Goal: Task Accomplishment & Management: Use online tool/utility

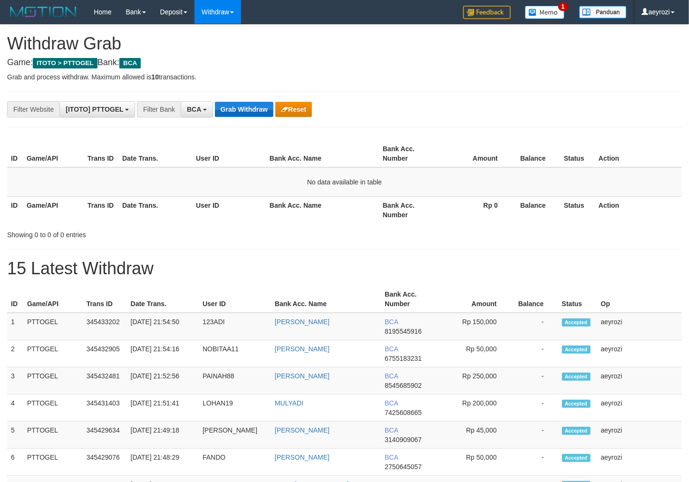
scroll to position [18, 0]
click at [238, 115] on button "Grab Withdraw" at bounding box center [244, 109] width 58 height 15
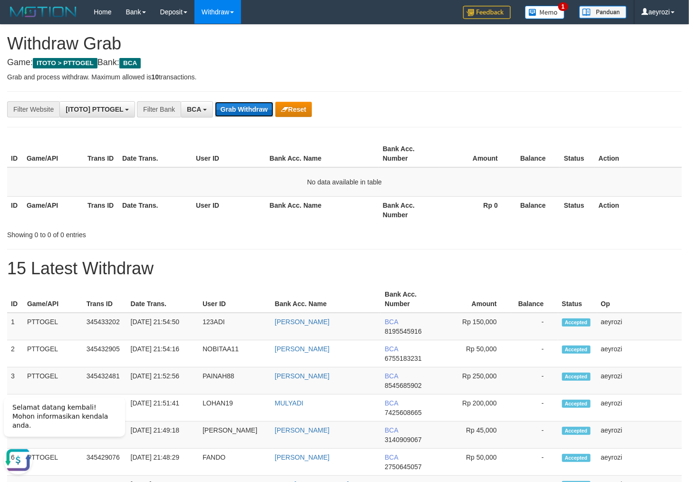
click at [263, 111] on button "Grab Withdraw" at bounding box center [244, 109] width 58 height 15
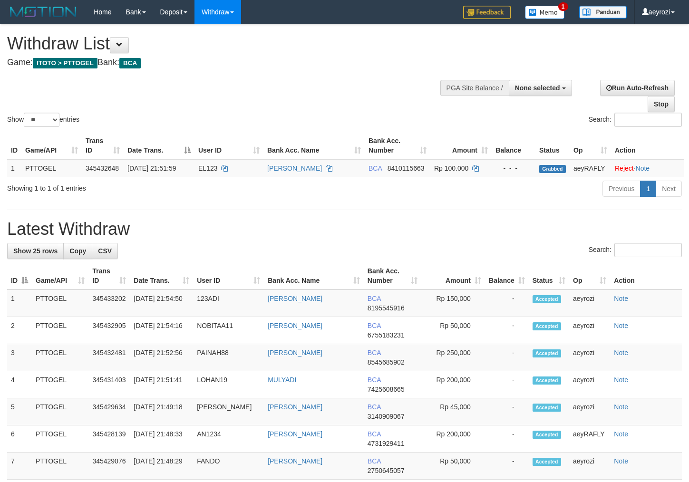
select select
select select "**"
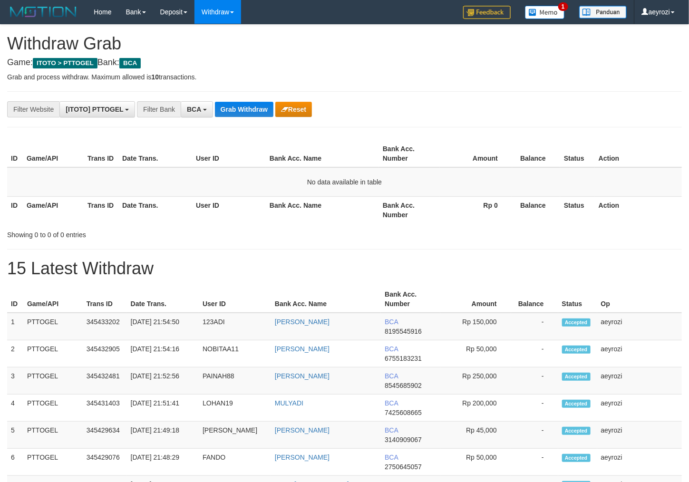
scroll to position [18, 0]
click at [263, 110] on button "Grab Withdraw" at bounding box center [244, 109] width 58 height 15
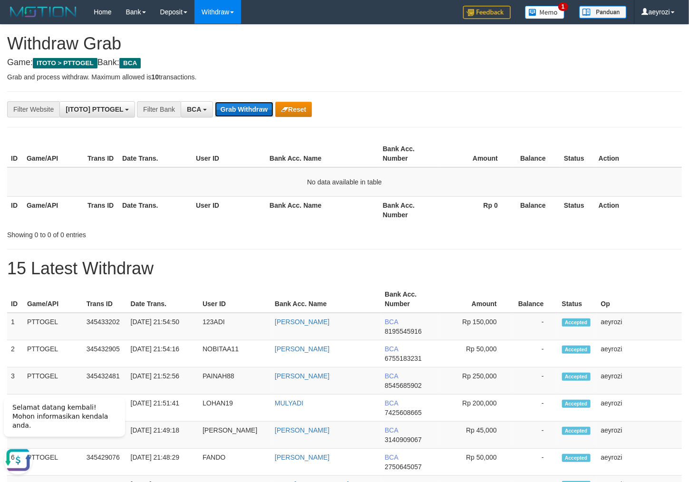
click at [241, 113] on button "Grab Withdraw" at bounding box center [244, 109] width 58 height 15
click at [239, 112] on button "Grab Withdraw" at bounding box center [244, 109] width 58 height 15
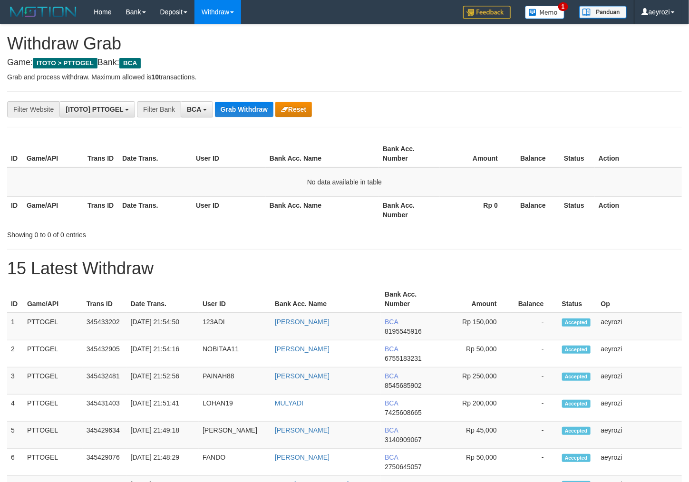
click at [239, 112] on button "Grab Withdraw" at bounding box center [244, 109] width 58 height 15
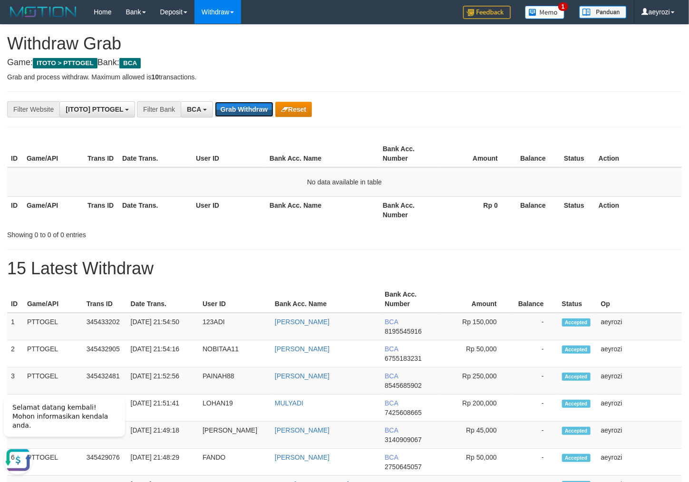
click at [238, 110] on button "Grab Withdraw" at bounding box center [244, 109] width 58 height 15
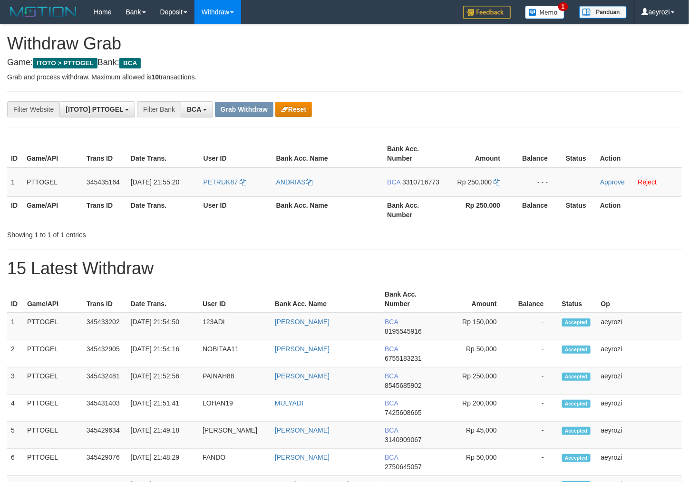
scroll to position [18, 0]
drag, startPoint x: 258, startPoint y: 198, endPoint x: 474, endPoint y: 182, distance: 216.5
click at [474, 182] on tr "1 PTTOGEL 345435164 01/10/2025 21:55:20 PETRUK87 ANDRIAS BCA 3310716773 Rp 250.…" at bounding box center [344, 181] width 675 height 29
click at [409, 186] on span "3310716773" at bounding box center [420, 182] width 37 height 8
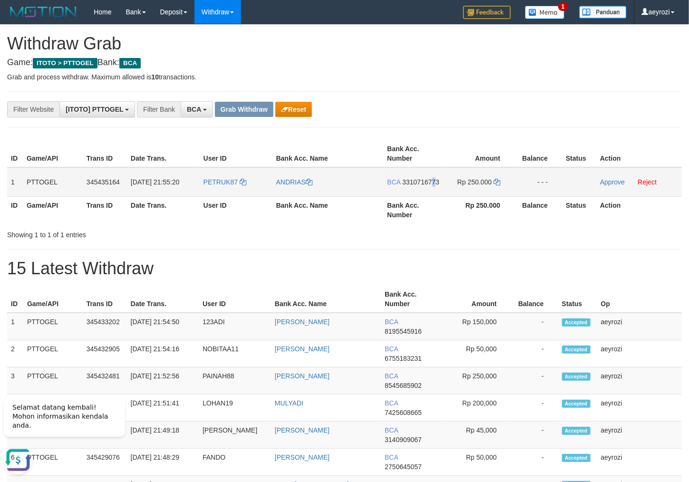
click at [415, 186] on span "3310716773" at bounding box center [420, 182] width 37 height 8
copy span "7"
drag, startPoint x: 415, startPoint y: 191, endPoint x: 313, endPoint y: 192, distance: 101.7
click at [412, 186] on span "3310716773" at bounding box center [420, 182] width 37 height 8
copy span "7"
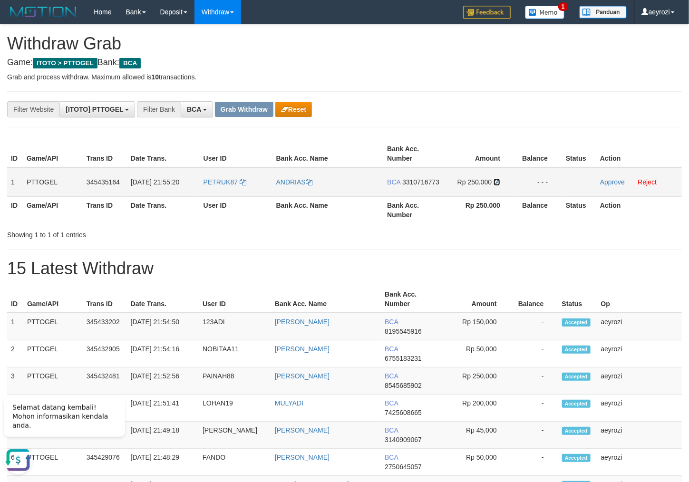
click at [496, 181] on icon at bounding box center [496, 182] width 7 height 7
click at [605, 182] on link "Approve" at bounding box center [612, 182] width 25 height 8
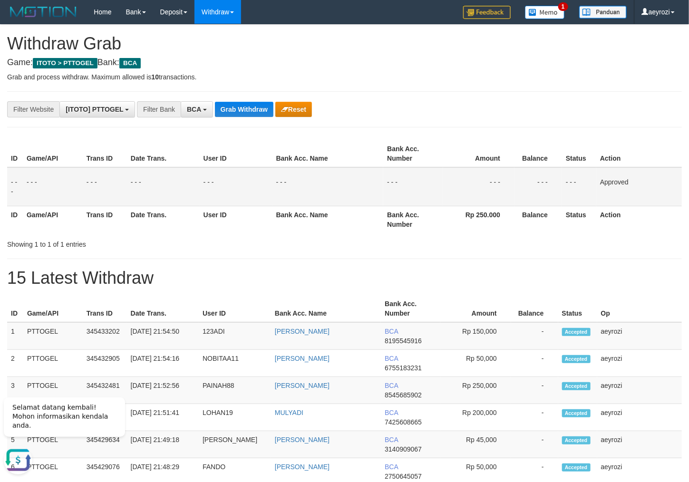
click at [203, 173] on td "- - -" at bounding box center [236, 186] width 73 height 39
click at [267, 116] on button "Grab Withdraw" at bounding box center [244, 109] width 58 height 15
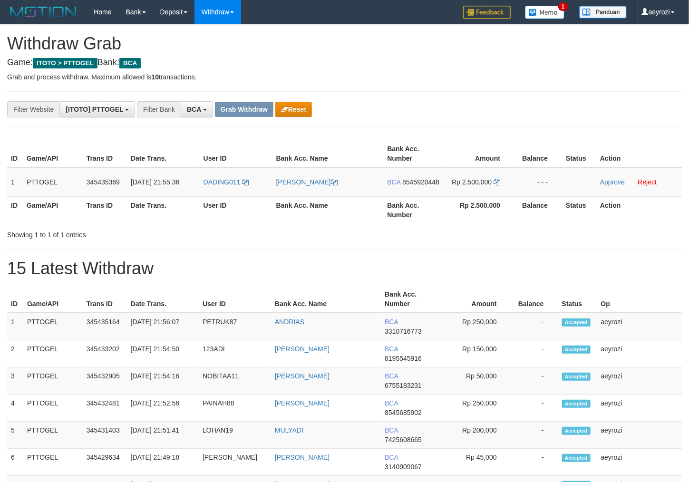
scroll to position [18, 0]
drag, startPoint x: 269, startPoint y: 198, endPoint x: 488, endPoint y: 192, distance: 219.3
click at [488, 192] on tr "1 PTTOGEL 345435369 [DATE] 21:55:36 DADING011 [PERSON_NAME] BCA 8545920448 Rp 2…" at bounding box center [344, 181] width 675 height 29
click at [422, 186] on span "8545920448" at bounding box center [420, 182] width 37 height 8
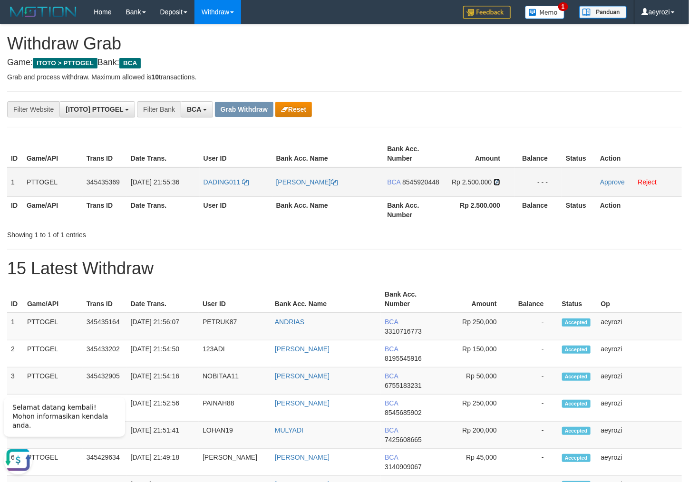
click at [497, 179] on icon at bounding box center [496, 182] width 7 height 7
click at [622, 180] on link "Approve" at bounding box center [612, 182] width 25 height 8
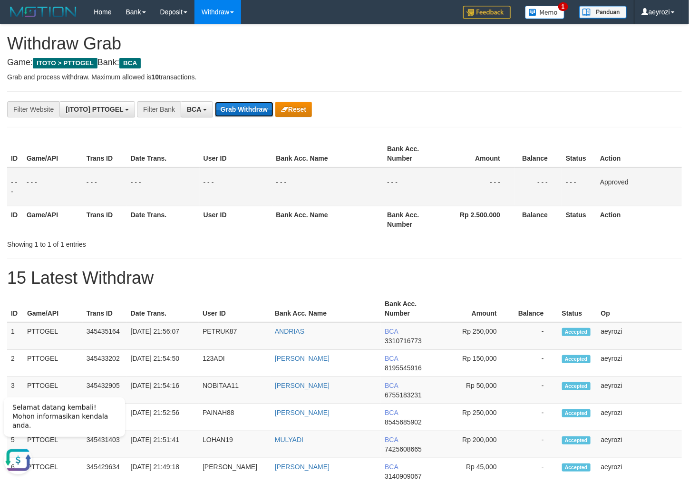
click at [219, 111] on button "Grab Withdraw" at bounding box center [244, 109] width 58 height 15
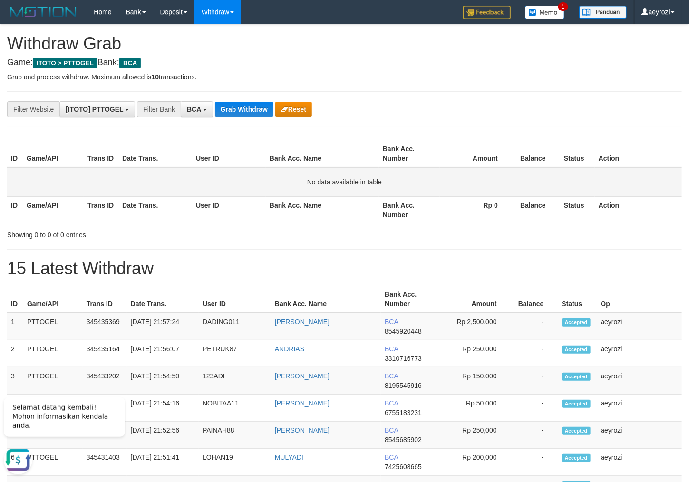
drag, startPoint x: 152, startPoint y: 200, endPoint x: 184, endPoint y: 170, distance: 43.7
click at [155, 194] on table "ID Game/API Trans ID Date Trans. User ID Bank Acc. Name Bank Acc. Number Amount…" at bounding box center [344, 181] width 675 height 83
drag, startPoint x: 269, startPoint y: 86, endPoint x: 258, endPoint y: 108, distance: 24.9
click at [258, 108] on button "Grab Withdraw" at bounding box center [244, 109] width 58 height 15
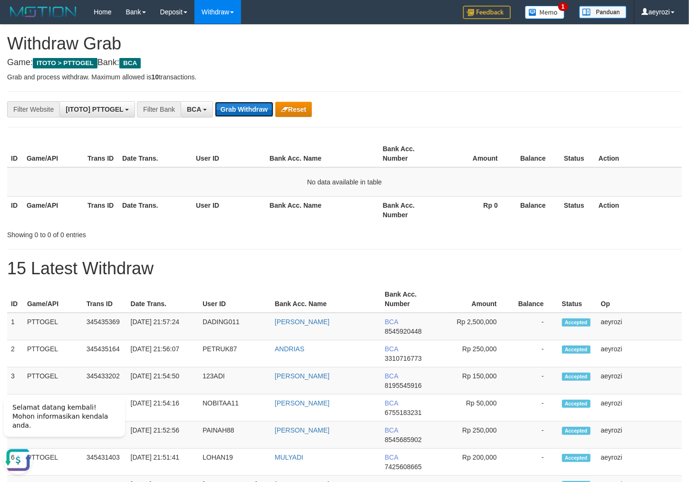
click at [258, 108] on button "Grab Withdraw" at bounding box center [244, 109] width 58 height 15
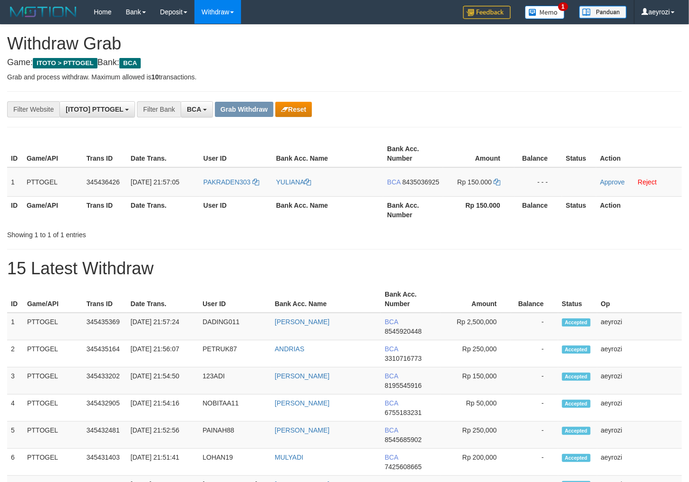
scroll to position [18, 0]
drag, startPoint x: 242, startPoint y: 188, endPoint x: 339, endPoint y: 155, distance: 103.0
click at [455, 181] on tr "1 PTTOGEL 345436426 01/10/2025 21:57:05 PAKRADEN303 YULIANA BCA 8435036925 Rp 1…" at bounding box center [344, 181] width 675 height 29
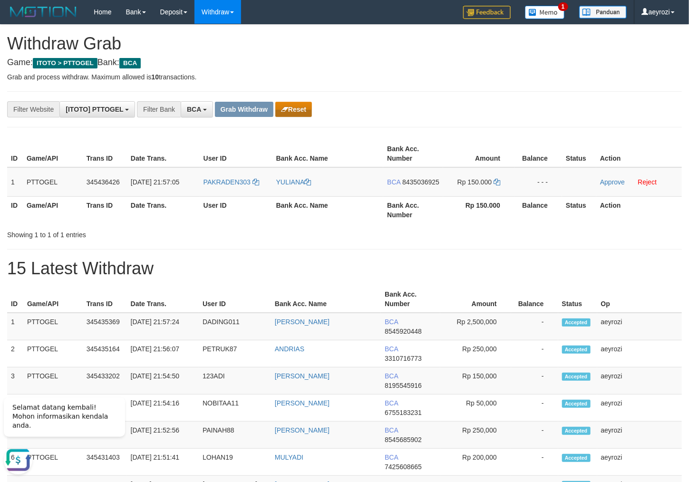
scroll to position [0, 0]
click at [281, 107] on icon "button" at bounding box center [284, 109] width 7 height 7
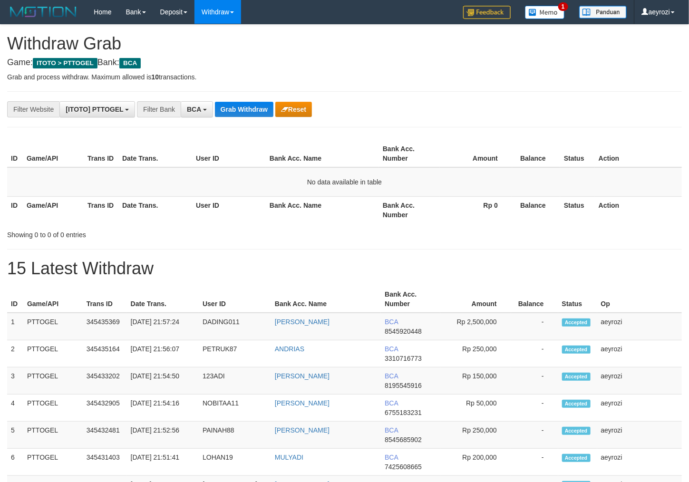
scroll to position [18, 0]
click at [250, 108] on button "Grab Withdraw" at bounding box center [244, 109] width 58 height 15
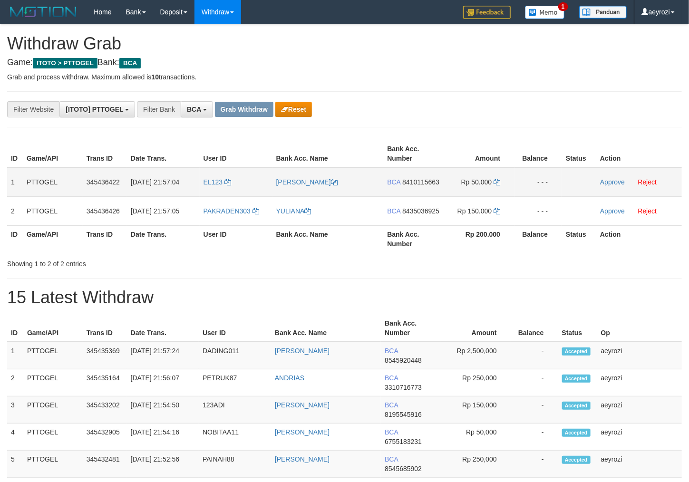
scroll to position [18, 0]
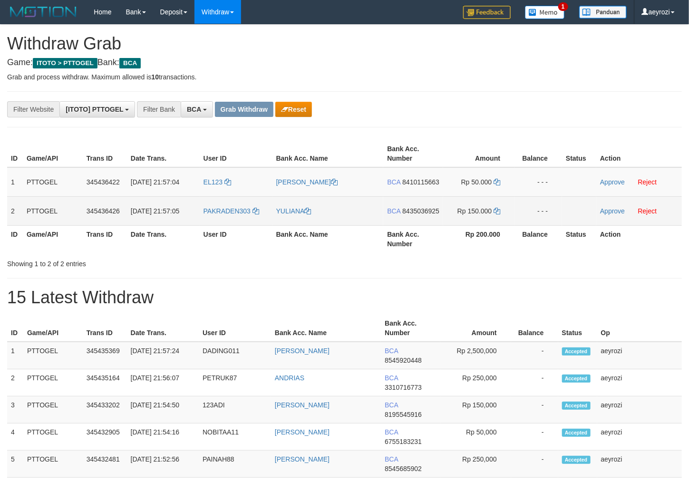
drag, startPoint x: 258, startPoint y: 190, endPoint x: 430, endPoint y: 219, distance: 174.9
click at [494, 218] on tbody "1 PTTOGEL 345436422 [DATE] 21:57:04 EL123 [PERSON_NAME] BCA 8410115663 Rp 50.00…" at bounding box center [344, 196] width 675 height 58
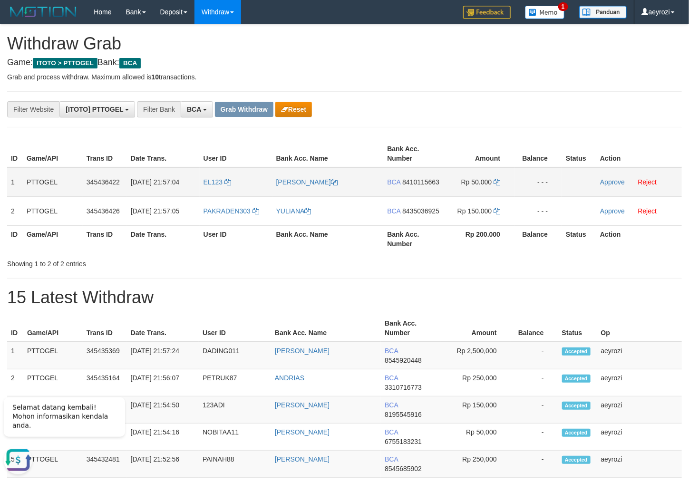
click at [416, 184] on span "8410115663" at bounding box center [420, 182] width 37 height 8
click at [429, 182] on span "8410115663" at bounding box center [420, 182] width 37 height 8
click at [495, 181] on icon at bounding box center [496, 182] width 7 height 7
click at [601, 181] on link "Approve" at bounding box center [612, 182] width 25 height 8
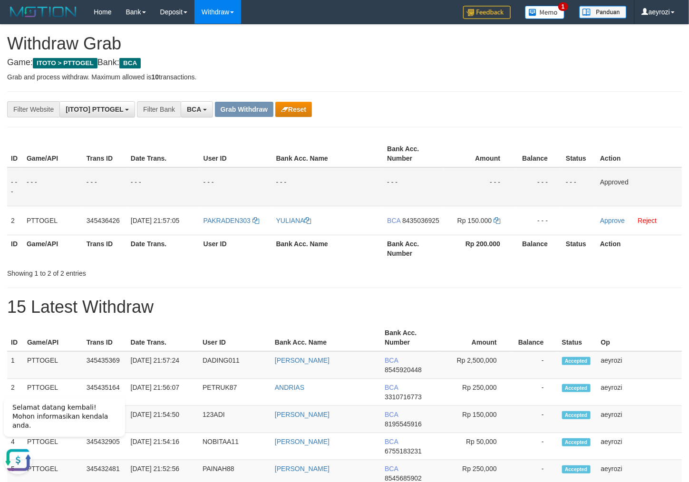
click at [379, 278] on div "Showing 1 to 2 of 2 entries" at bounding box center [344, 271] width 689 height 13
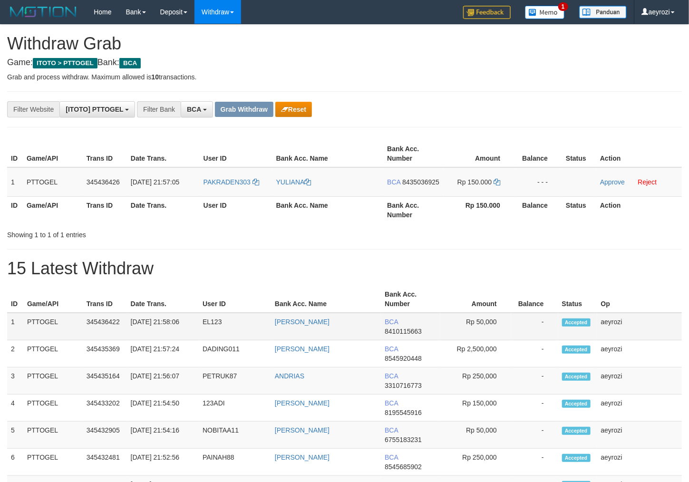
scroll to position [18, 0]
click at [210, 337] on td "EL123" at bounding box center [235, 327] width 72 height 28
copy td "EL123"
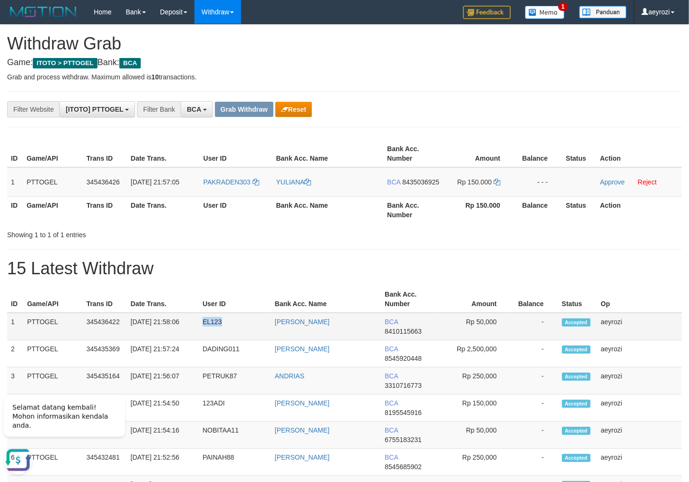
scroll to position [0, 0]
click at [413, 186] on span "8435036925" at bounding box center [420, 182] width 37 height 8
click at [495, 182] on icon at bounding box center [496, 182] width 7 height 7
click at [624, 181] on link "Approve" at bounding box center [612, 182] width 25 height 8
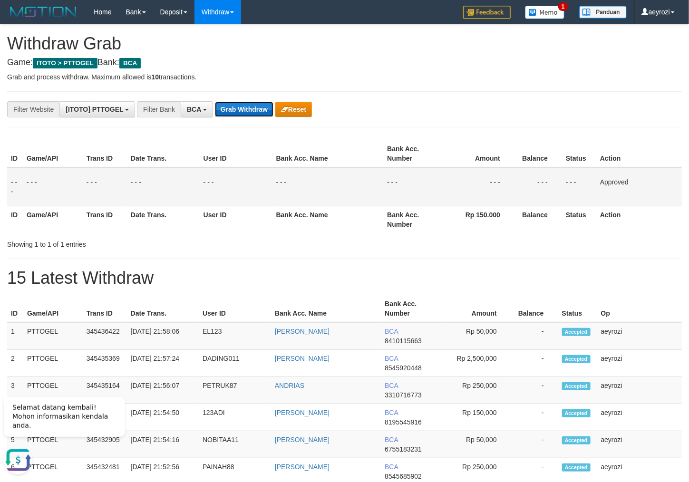
click at [265, 106] on button "Grab Withdraw" at bounding box center [244, 109] width 58 height 15
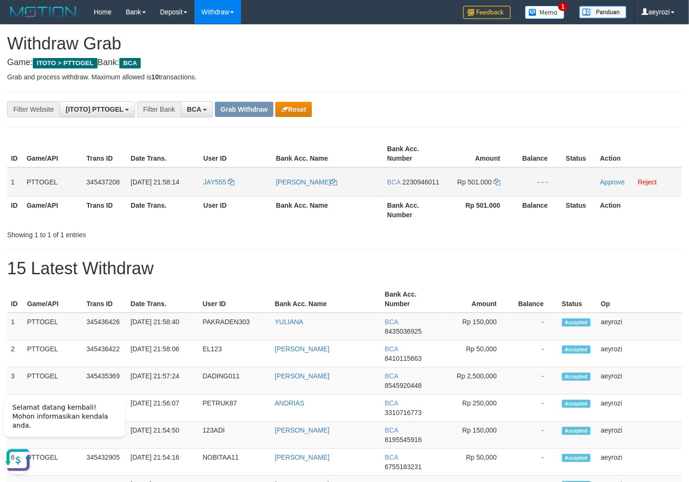
drag, startPoint x: 256, startPoint y: 178, endPoint x: 413, endPoint y: 176, distance: 157.4
click at [450, 174] on tr "1 PTTOGEL 345437208 [DATE] 21:58:14 JAY555 [PERSON_NAME] BCA 2230946011 Rp 501.…" at bounding box center [344, 181] width 675 height 29
click at [422, 177] on td "BCA 2230946011" at bounding box center [413, 181] width 60 height 29
click at [422, 180] on span "2230946011" at bounding box center [420, 182] width 37 height 8
drag, startPoint x: 416, startPoint y: 178, endPoint x: 65, endPoint y: 195, distance: 351.3
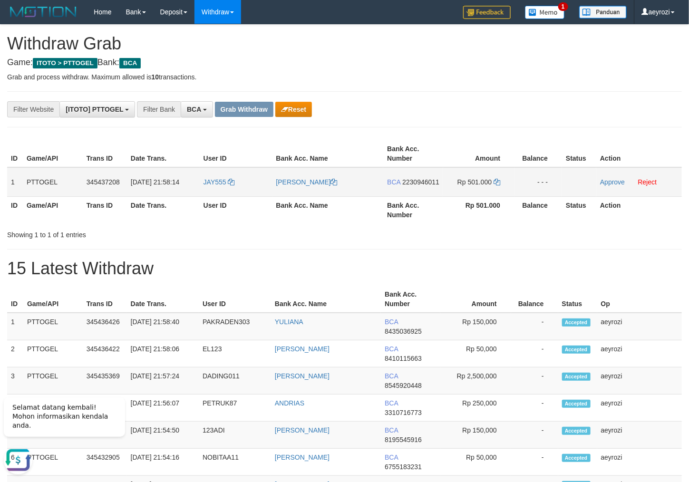
click at [390, 178] on td "BCA 2230946011" at bounding box center [413, 181] width 60 height 29
click at [499, 182] on icon at bounding box center [496, 182] width 7 height 7
copy td "CA 2230"
click at [611, 184] on link "Approve" at bounding box center [612, 182] width 25 height 8
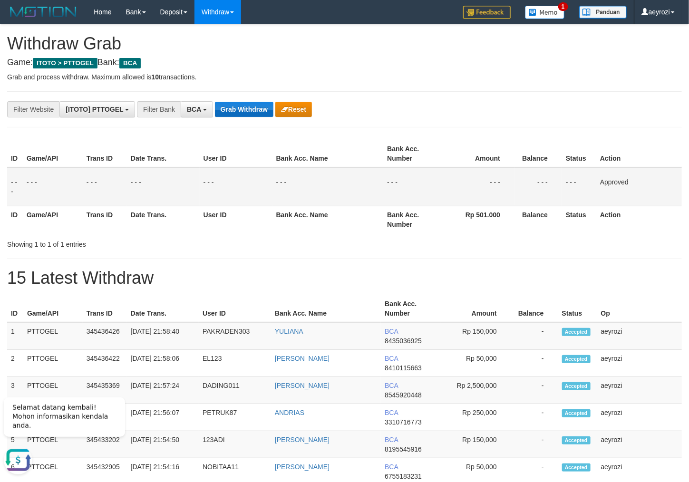
drag, startPoint x: 184, startPoint y: 153, endPoint x: 232, endPoint y: 111, distance: 64.0
click at [185, 153] on th "Date Trans." at bounding box center [163, 153] width 73 height 27
click at [236, 103] on button "Grab Withdraw" at bounding box center [244, 109] width 58 height 15
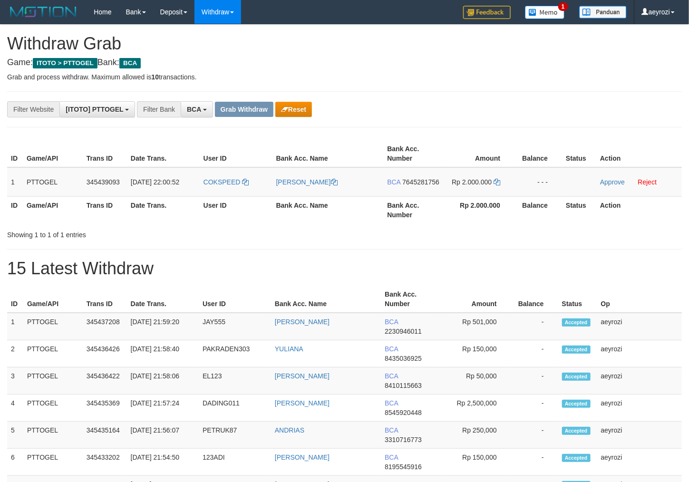
scroll to position [18, 0]
click at [277, 114] on button "Reset" at bounding box center [293, 109] width 37 height 15
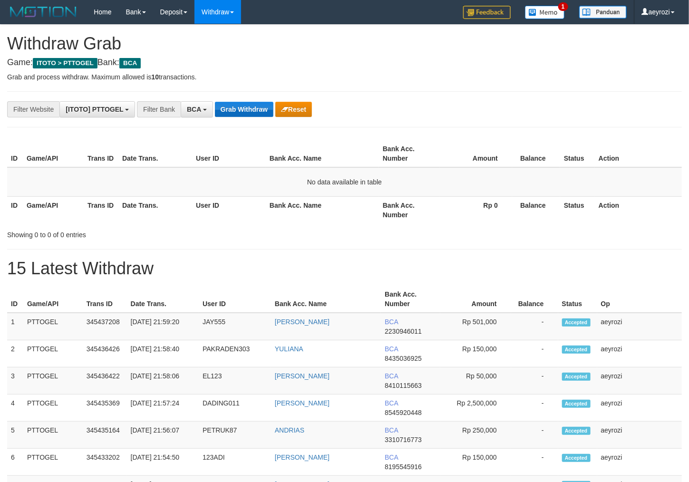
scroll to position [18, 0]
click at [251, 102] on button "Grab Withdraw" at bounding box center [244, 109] width 58 height 15
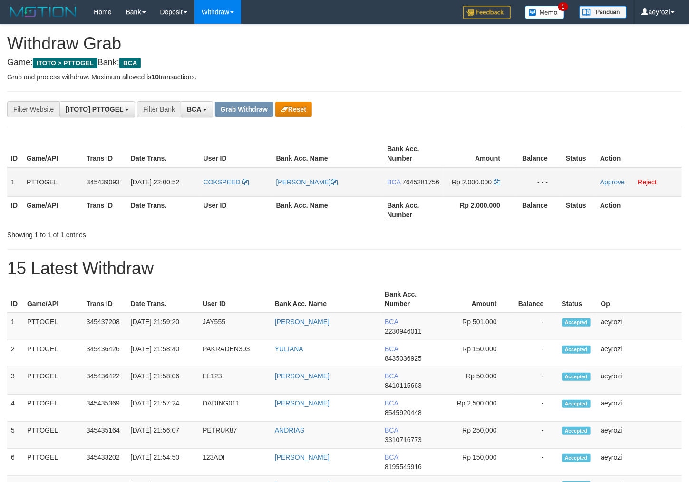
scroll to position [18, 0]
drag, startPoint x: 403, startPoint y: 202, endPoint x: 479, endPoint y: 190, distance: 76.4
click at [479, 190] on tr "1 PTTOGEL 345439093 01/10/2025 22:00:52 COKSPEED YAHYA MUBAROK BCA 7645281756 R…" at bounding box center [344, 181] width 675 height 29
click at [418, 186] on span "7645281756" at bounding box center [420, 182] width 37 height 8
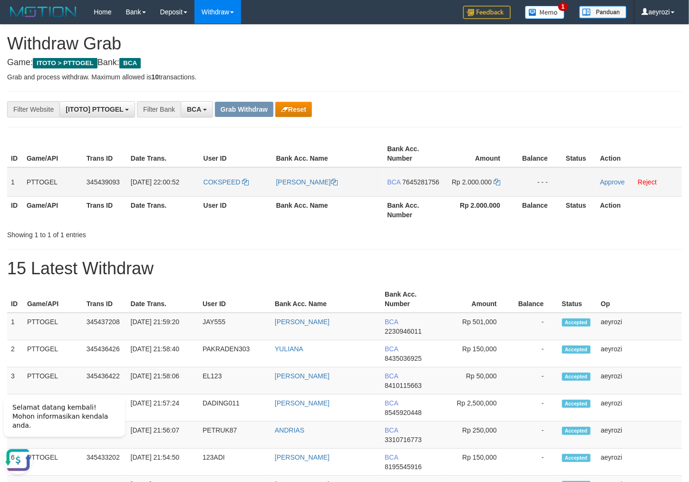
click at [411, 186] on span "7645281756" at bounding box center [420, 182] width 37 height 8
click at [422, 186] on span "7645281756" at bounding box center [420, 182] width 37 height 8
drag, startPoint x: 498, startPoint y: 182, endPoint x: 138, endPoint y: 174, distance: 360.0
click at [498, 182] on icon at bounding box center [496, 182] width 7 height 7
click at [617, 178] on td "Approve Reject" at bounding box center [639, 181] width 86 height 29
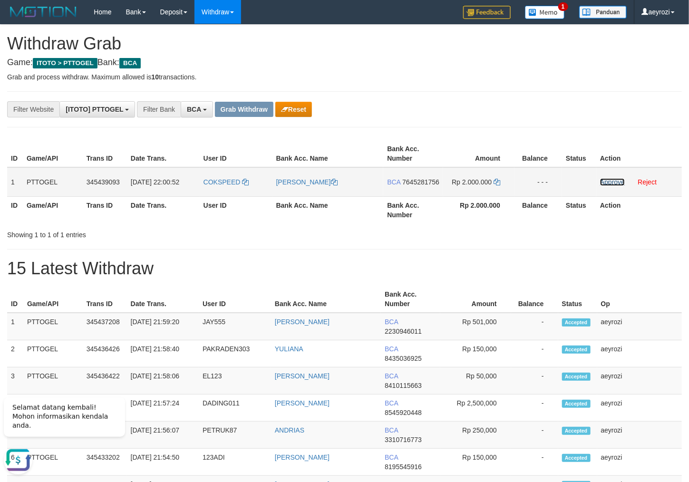
click at [619, 179] on link "Approve" at bounding box center [612, 182] width 25 height 8
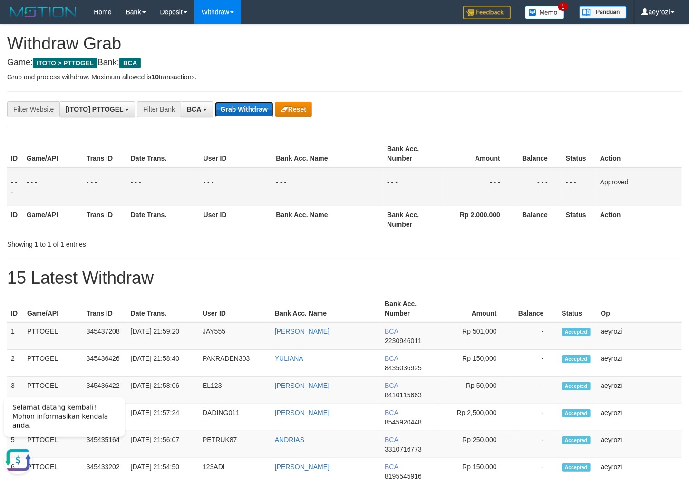
click at [229, 115] on button "Grab Withdraw" at bounding box center [244, 109] width 58 height 15
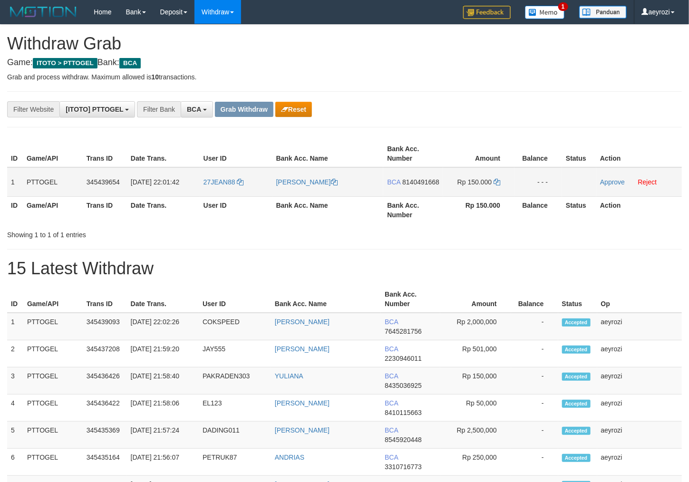
scroll to position [18, 0]
drag, startPoint x: 267, startPoint y: 197, endPoint x: 493, endPoint y: 195, distance: 225.8
click at [493, 195] on tr "1 PTTOGEL 345439654 [DATE] 22:01:42 27JEAN88 [PERSON_NAME] BCA 8140491668 Rp 15…" at bounding box center [344, 181] width 675 height 29
click at [402, 186] on span "8140491668" at bounding box center [420, 182] width 37 height 8
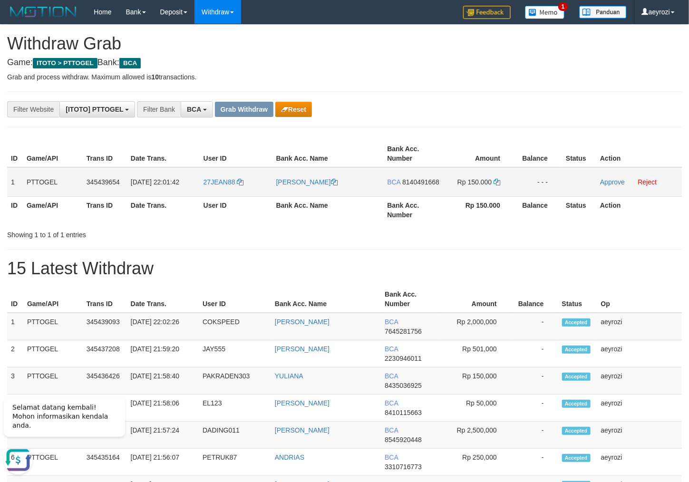
click at [402, 186] on span "8140491668" at bounding box center [420, 182] width 37 height 8
click at [493, 183] on td "Rp 150.000" at bounding box center [478, 181] width 71 height 29
click at [497, 182] on icon at bounding box center [496, 182] width 7 height 7
click at [608, 182] on link "Approve" at bounding box center [612, 182] width 25 height 8
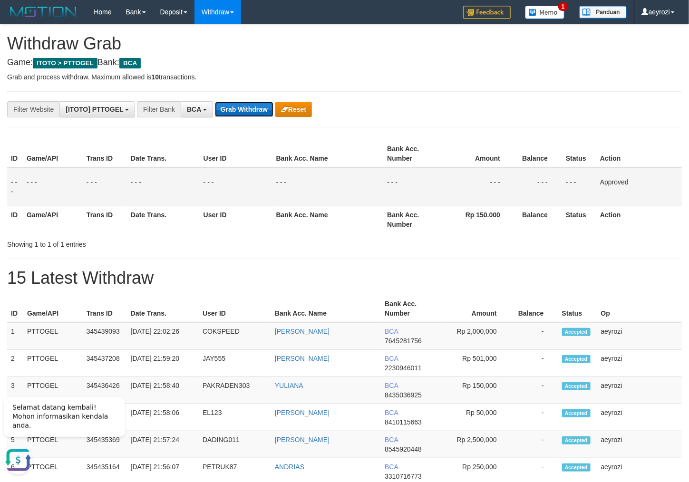
click at [258, 114] on button "Grab Withdraw" at bounding box center [244, 109] width 58 height 15
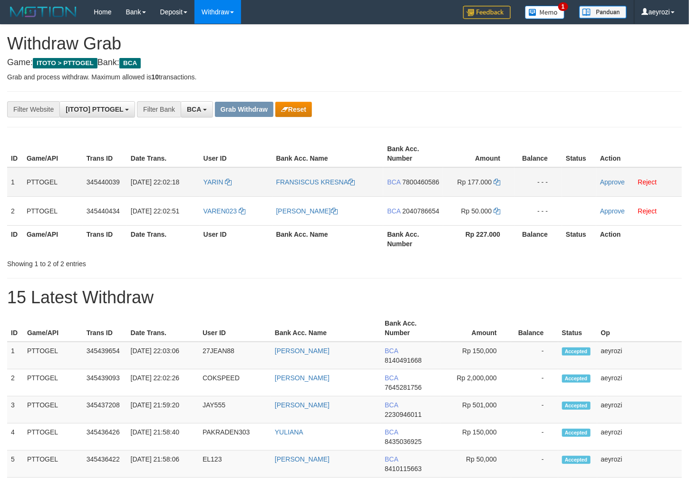
scroll to position [18, 0]
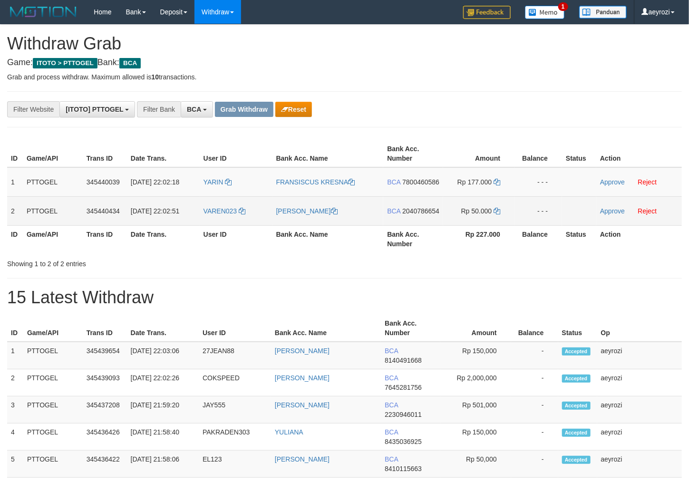
drag, startPoint x: 260, startPoint y: 188, endPoint x: 502, endPoint y: 218, distance: 243.4
click at [502, 218] on tbody "1 PTTOGEL 345440039 [DATE] 22:02:18 [PERSON_NAME] KRESNA BCA 7800460586 Rp 177.…" at bounding box center [344, 196] width 675 height 58
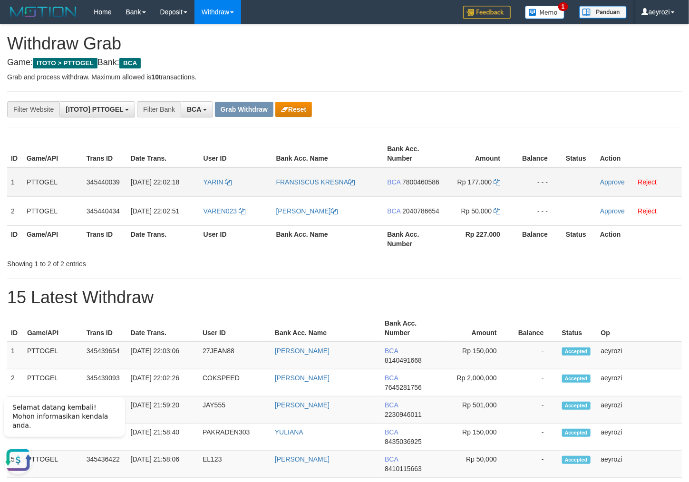
scroll to position [0, 0]
click at [405, 186] on span "7800460586" at bounding box center [420, 182] width 37 height 8
click at [406, 186] on span "7800460586" at bounding box center [420, 182] width 37 height 8
click at [403, 186] on span "7800460586" at bounding box center [420, 182] width 37 height 8
click at [404, 186] on span "7800460586" at bounding box center [420, 182] width 37 height 8
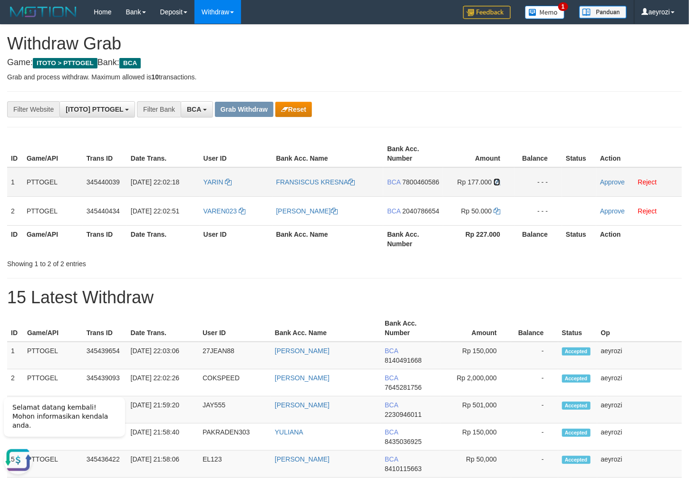
click at [495, 183] on icon at bounding box center [496, 182] width 7 height 7
click at [215, 192] on td "YARIN" at bounding box center [236, 181] width 73 height 29
copy link "YARIN"
drag, startPoint x: 120, startPoint y: 355, endPoint x: 141, endPoint y: 346, distance: 23.0
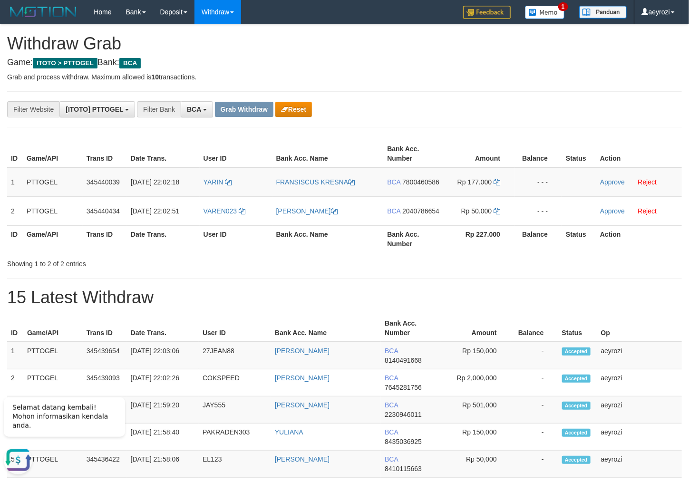
click at [122, 342] on th "Trans ID" at bounding box center [105, 328] width 44 height 27
click at [622, 184] on link "Approve" at bounding box center [612, 182] width 25 height 8
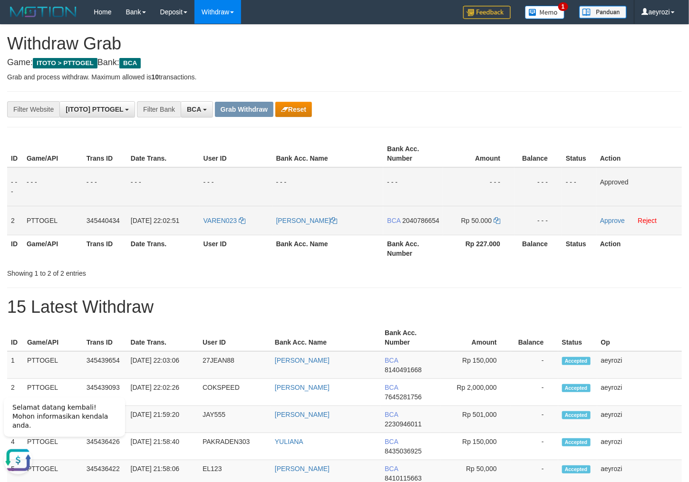
click at [412, 224] on span "2040786654" at bounding box center [420, 221] width 37 height 8
click at [420, 224] on span "2040786654" at bounding box center [420, 221] width 37 height 8
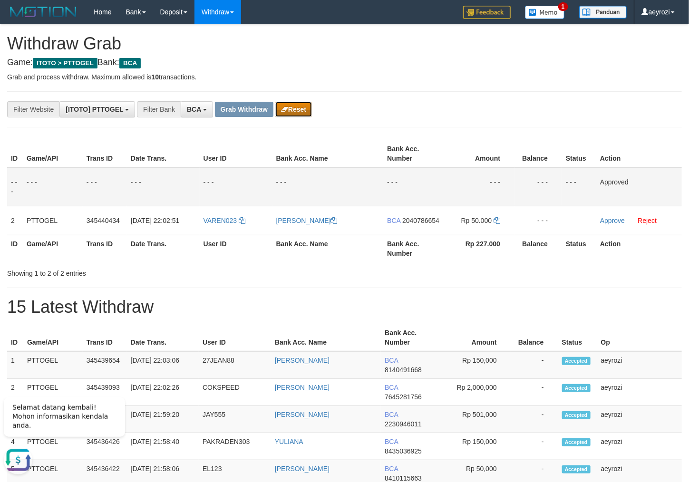
click at [308, 110] on button "Reset" at bounding box center [293, 109] width 37 height 15
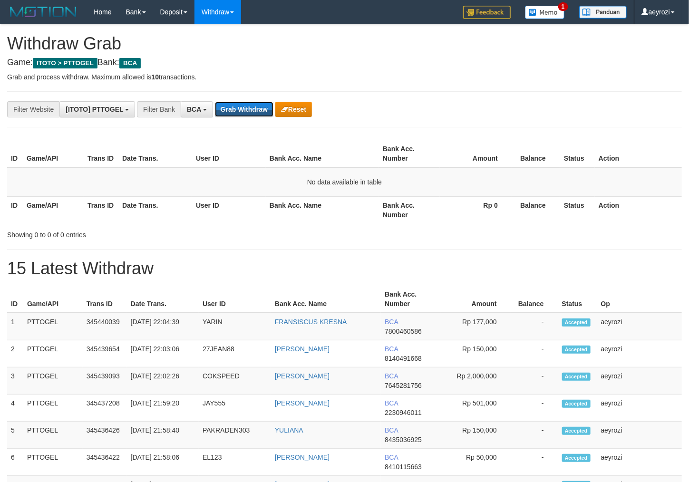
click at [256, 108] on button "Grab Withdraw" at bounding box center [244, 109] width 58 height 15
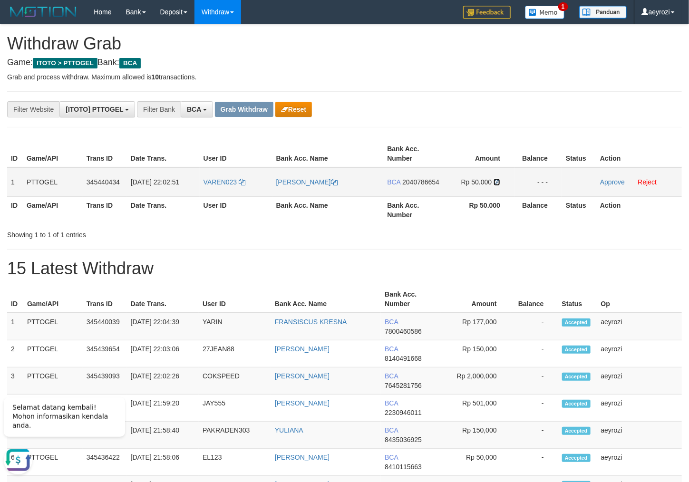
click at [495, 181] on icon at bounding box center [496, 182] width 7 height 7
click at [621, 183] on link "Approve" at bounding box center [612, 182] width 25 height 8
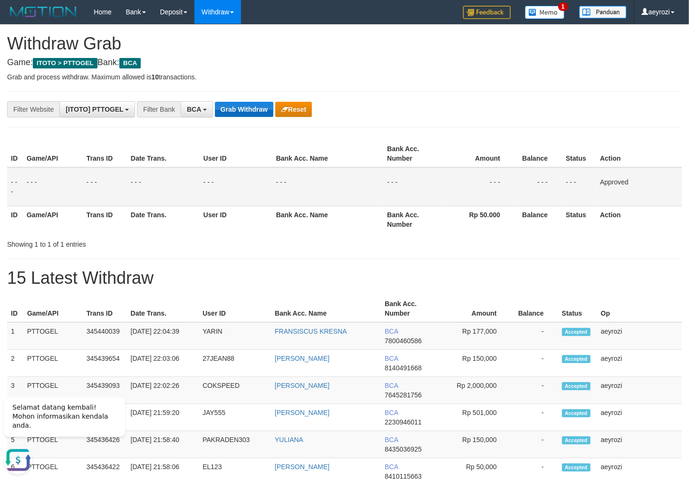
drag, startPoint x: 206, startPoint y: 145, endPoint x: 230, endPoint y: 111, distance: 41.9
click at [205, 144] on th "User ID" at bounding box center [236, 153] width 73 height 27
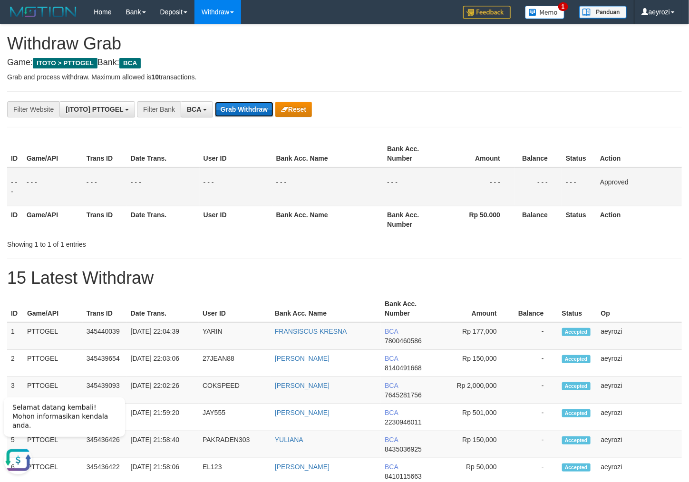
click at [245, 110] on button "Grab Withdraw" at bounding box center [244, 109] width 58 height 15
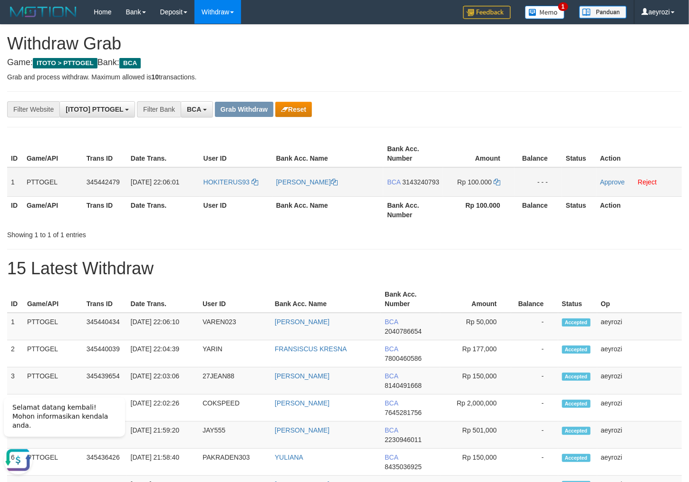
drag, startPoint x: 410, startPoint y: 192, endPoint x: 392, endPoint y: 192, distance: 18.5
click at [409, 186] on span "3143240793" at bounding box center [420, 182] width 37 height 8
click at [406, 186] on span "3143240793" at bounding box center [420, 182] width 37 height 8
click at [500, 179] on icon at bounding box center [496, 182] width 7 height 7
click at [619, 181] on link "Approve" at bounding box center [612, 182] width 25 height 8
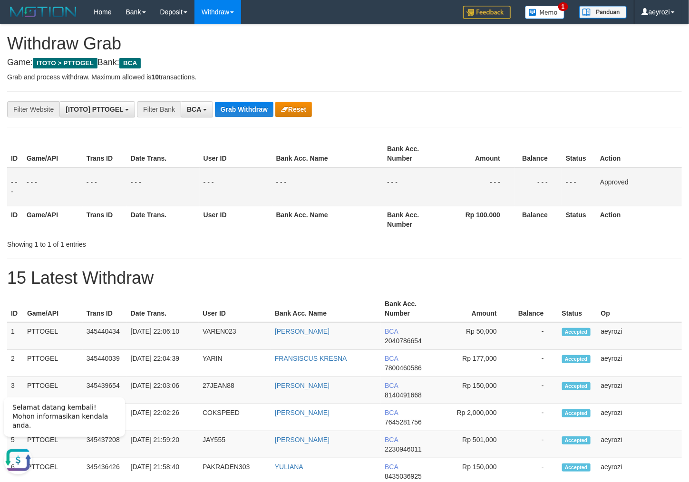
click at [318, 277] on h1 "15 Latest Withdraw" at bounding box center [344, 278] width 675 height 19
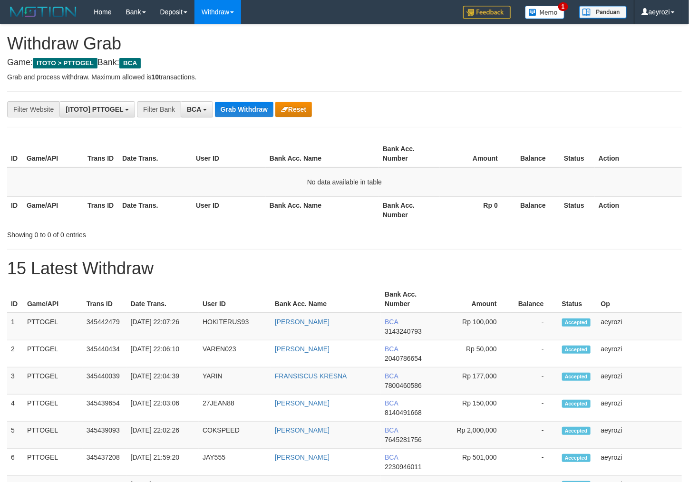
scroll to position [18, 0]
click at [218, 339] on td "HOKITERUS93" at bounding box center [235, 327] width 72 height 28
click at [218, 338] on td "HOKITERUS93" at bounding box center [235, 327] width 72 height 28
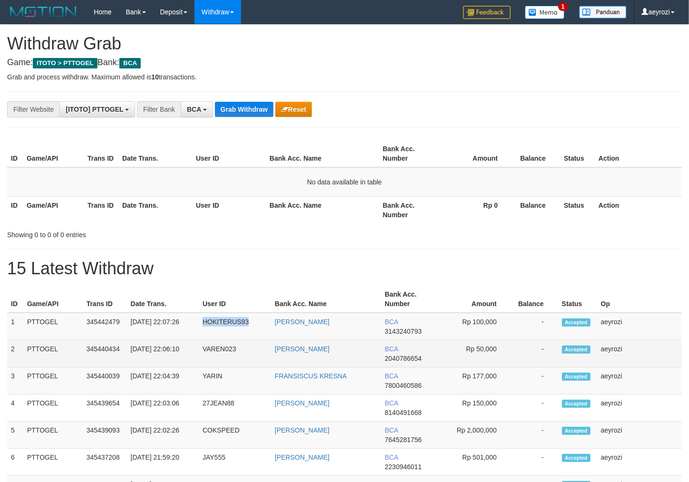
copy td "HOKITERUS93"
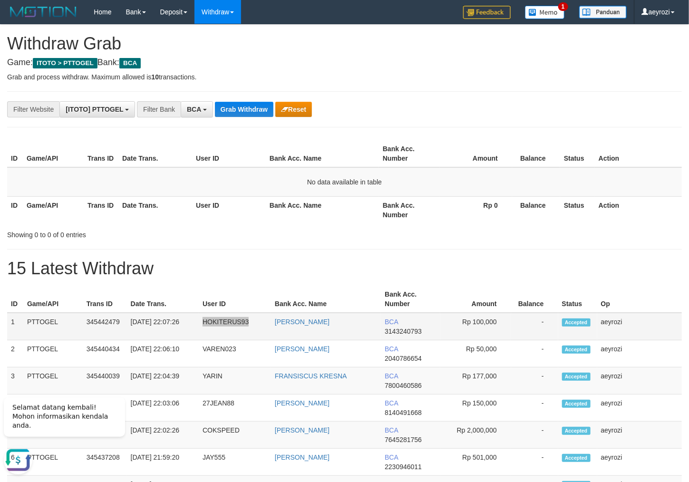
scroll to position [0, 0]
drag, startPoint x: 165, startPoint y: 231, endPoint x: 249, endPoint y: 107, distance: 149.0
click at [173, 211] on div "ID Game/API Trans ID Date Trans. User ID Bank Acc. Name Bank Acc. Number Amount…" at bounding box center [344, 188] width 675 height 103
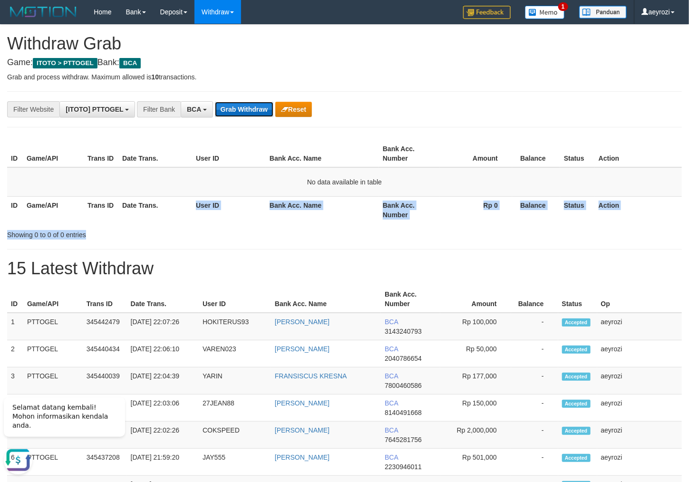
click at [253, 104] on button "Grab Withdraw" at bounding box center [244, 109] width 58 height 15
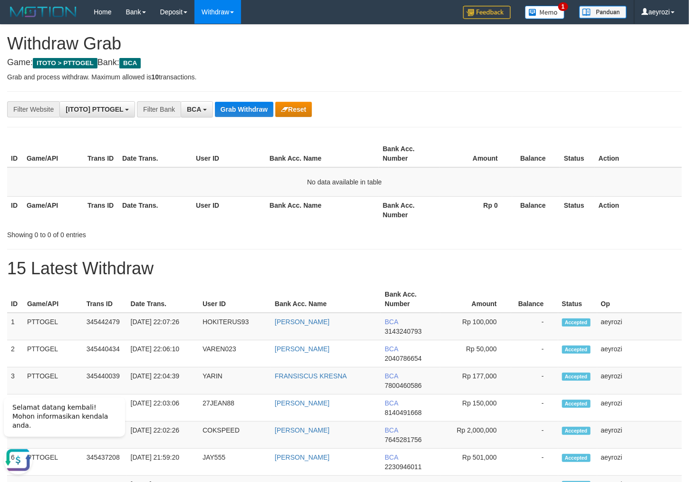
drag, startPoint x: 197, startPoint y: 148, endPoint x: 203, endPoint y: 129, distance: 20.4
click at [197, 144] on th "User ID" at bounding box center [229, 153] width 74 height 27
click at [240, 112] on button "Grab Withdraw" at bounding box center [244, 109] width 58 height 15
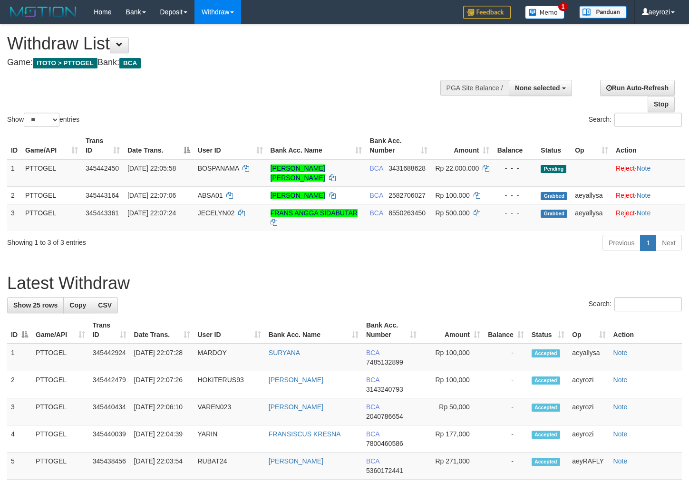
select select
select select "**"
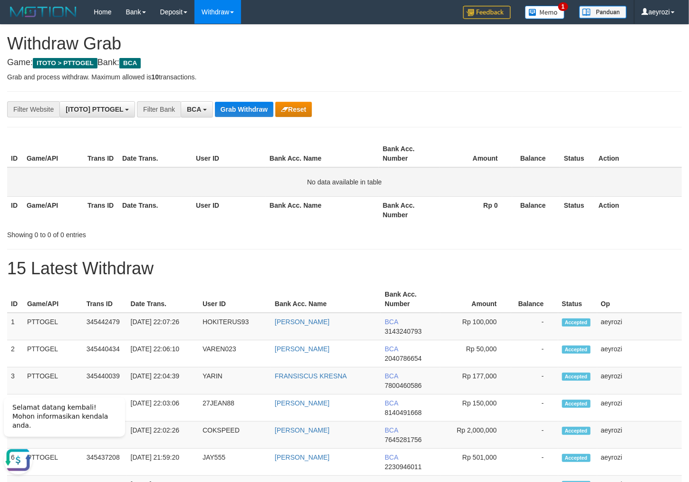
click at [177, 172] on td "No data available in table" at bounding box center [344, 181] width 675 height 29
click at [220, 317] on td "HOKITERUS93" at bounding box center [235, 327] width 72 height 28
copy td "HOKITERUS93"
click at [293, 330] on td "[PERSON_NAME]" at bounding box center [326, 327] width 110 height 28
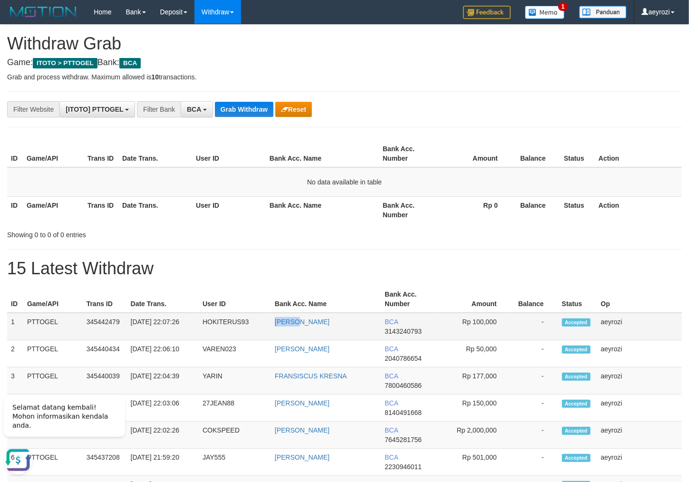
click at [293, 330] on td "[PERSON_NAME]" at bounding box center [326, 327] width 110 height 28
click at [344, 333] on td "[PERSON_NAME]" at bounding box center [326, 327] width 110 height 28
copy link "[PERSON_NAME]"
click at [240, 106] on button "Grab Withdraw" at bounding box center [244, 109] width 58 height 15
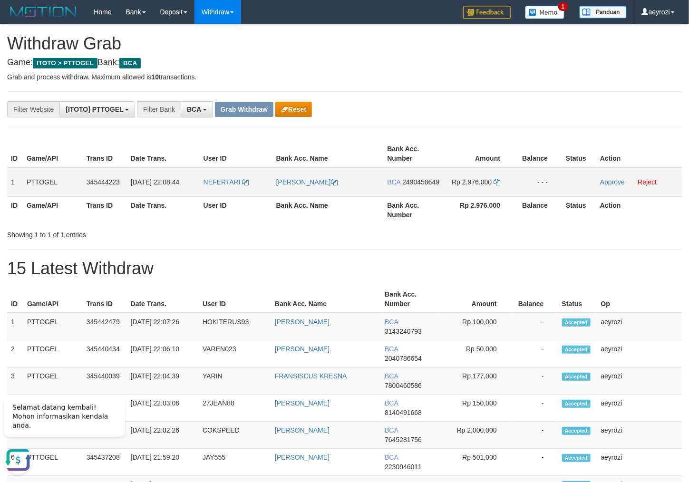
drag, startPoint x: 228, startPoint y: 191, endPoint x: 440, endPoint y: 189, distance: 212.5
click at [445, 197] on tr "1 PTTOGEL 345444223 [DATE] 22:08:44 NEFERTARI [PERSON_NAME] BCA 2490458649 Rp 2…" at bounding box center [344, 181] width 675 height 29
drag, startPoint x: 391, startPoint y: 191, endPoint x: 286, endPoint y: 190, distance: 105.1
click at [402, 186] on span "2490458649" at bounding box center [420, 182] width 37 height 8
click at [414, 186] on span "2490458649" at bounding box center [420, 182] width 37 height 8
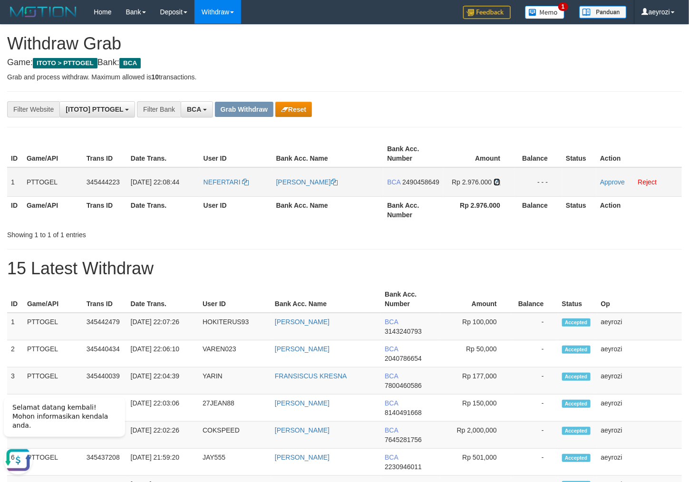
click at [498, 182] on icon at bounding box center [496, 182] width 7 height 7
click at [611, 184] on link "Approve" at bounding box center [612, 182] width 25 height 8
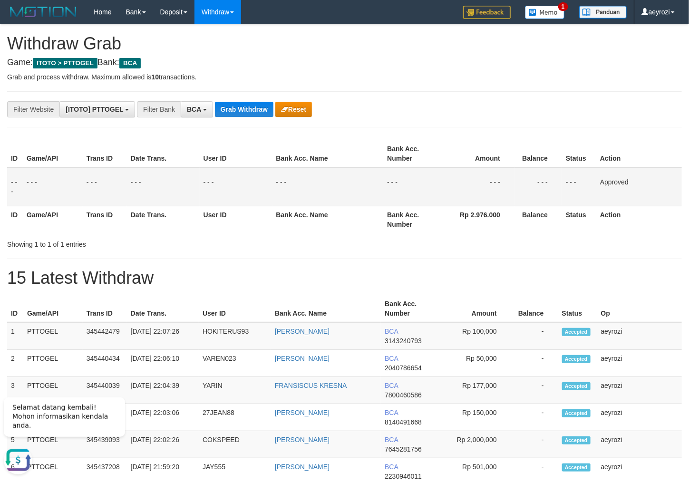
click at [250, 106] on button "Grab Withdraw" at bounding box center [244, 109] width 58 height 15
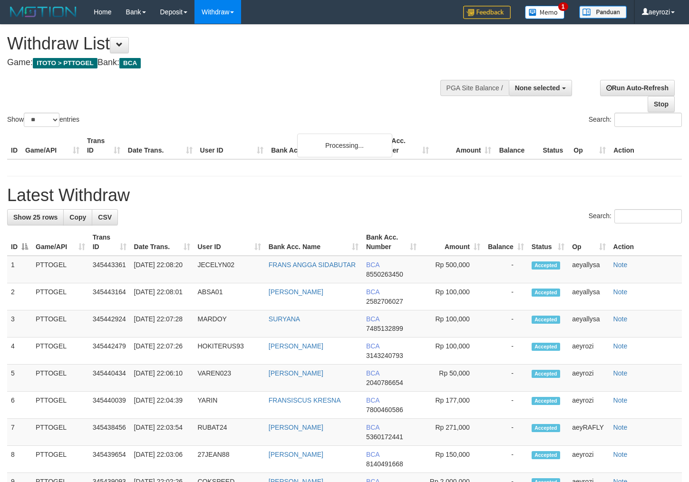
select select
select select "**"
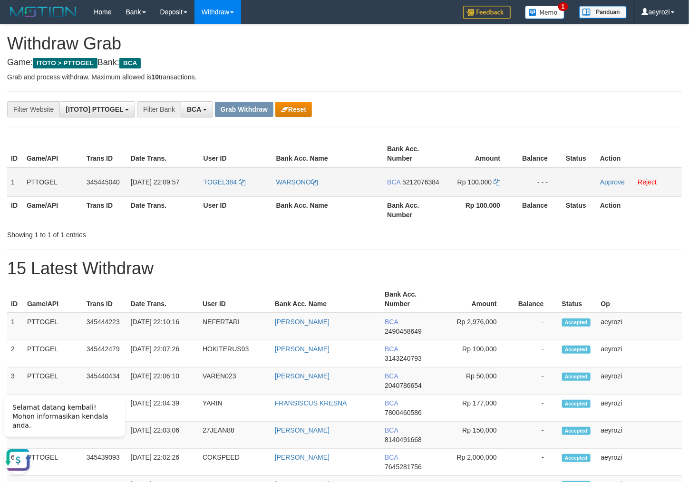
drag, startPoint x: 259, startPoint y: 187, endPoint x: 450, endPoint y: 188, distance: 191.6
click at [456, 187] on tr "1 PTTOGEL 345445040 [DATE] 22:09:57 TOGEL384 [GEOGRAPHIC_DATA] BCA 5212076384 R…" at bounding box center [344, 181] width 675 height 29
click at [415, 186] on span "5212076384" at bounding box center [420, 182] width 37 height 8
click at [497, 181] on icon at bounding box center [496, 182] width 7 height 7
click at [614, 179] on link "Approve" at bounding box center [612, 182] width 25 height 8
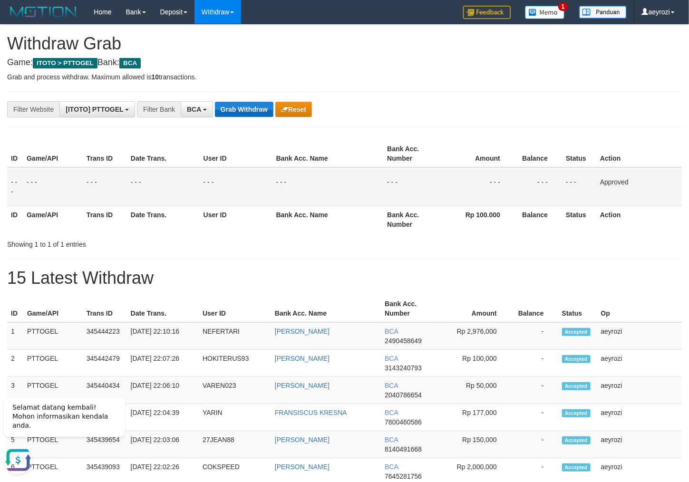
drag, startPoint x: 182, startPoint y: 141, endPoint x: 252, endPoint y: 109, distance: 76.8
click at [185, 139] on div "ID Game/API Trans ID Date Trans. User ID Bank Acc. Name Bank Acc. Number Amount…" at bounding box center [344, 186] width 689 height 98
click at [254, 107] on button "Grab Withdraw" at bounding box center [244, 109] width 58 height 15
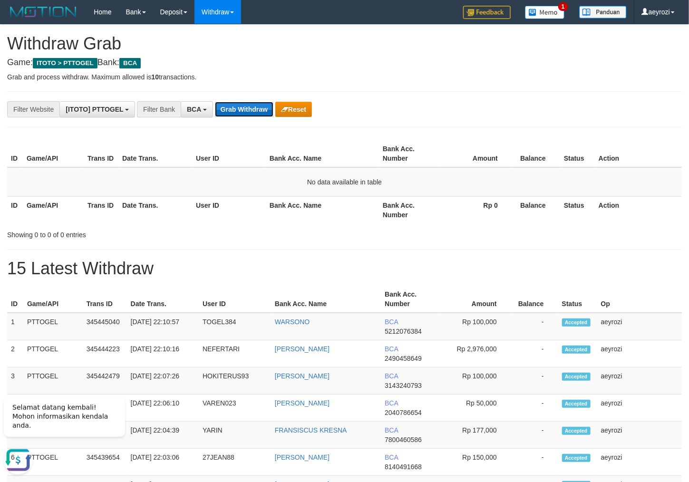
click at [255, 113] on button "Grab Withdraw" at bounding box center [244, 109] width 58 height 15
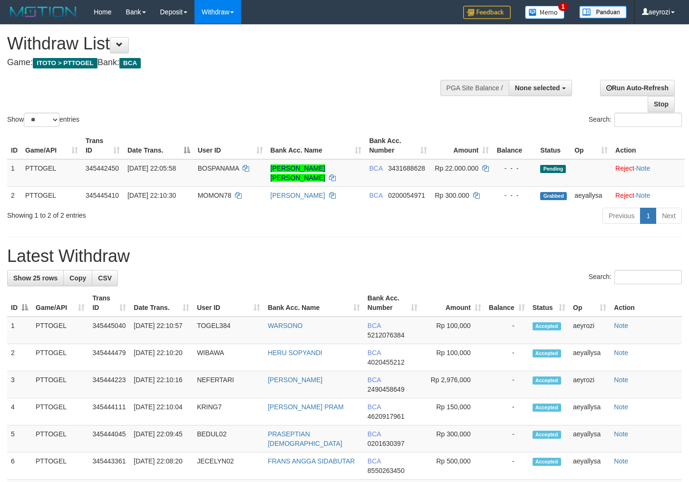
select select
select select "**"
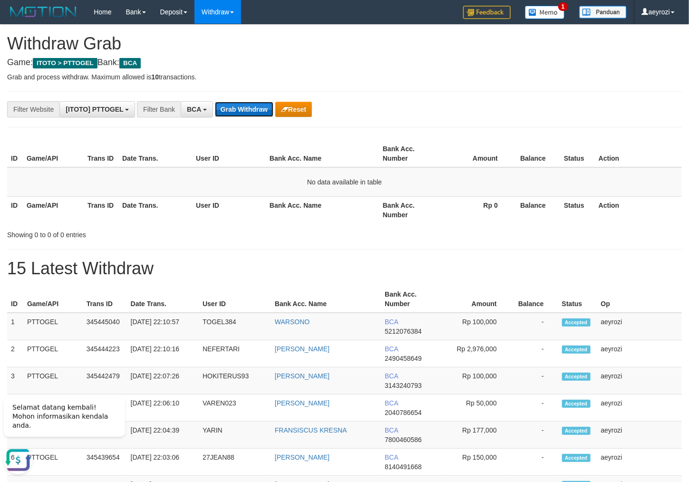
click at [247, 114] on button "Grab Withdraw" at bounding box center [244, 109] width 58 height 15
click at [246, 106] on button "Grab Withdraw" at bounding box center [244, 109] width 58 height 15
click at [265, 104] on button "Grab Withdraw" at bounding box center [244, 109] width 58 height 15
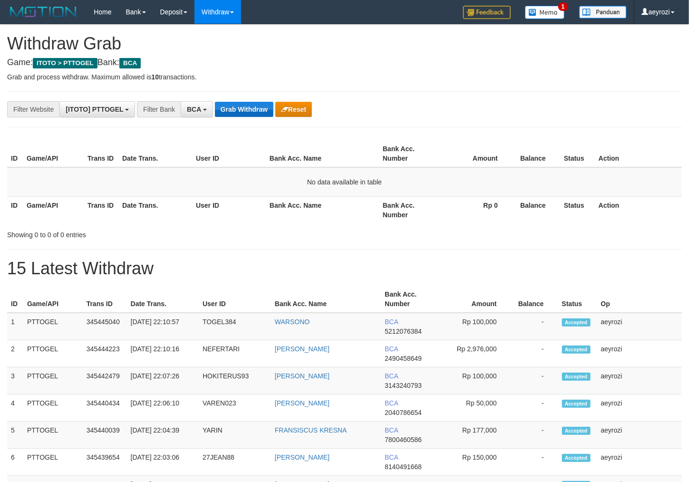
scroll to position [18, 0]
drag, startPoint x: 230, startPoint y: 109, endPoint x: 238, endPoint y: 8, distance: 101.6
click at [231, 106] on button "Grab Withdraw" at bounding box center [244, 109] width 58 height 15
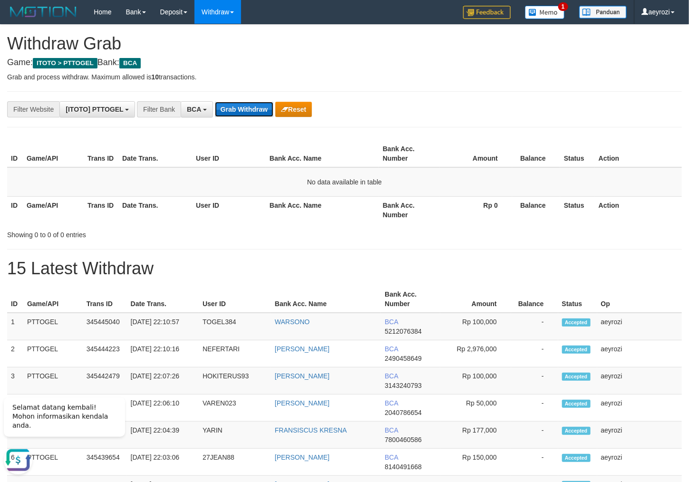
click at [259, 103] on button "Grab Withdraw" at bounding box center [244, 109] width 58 height 15
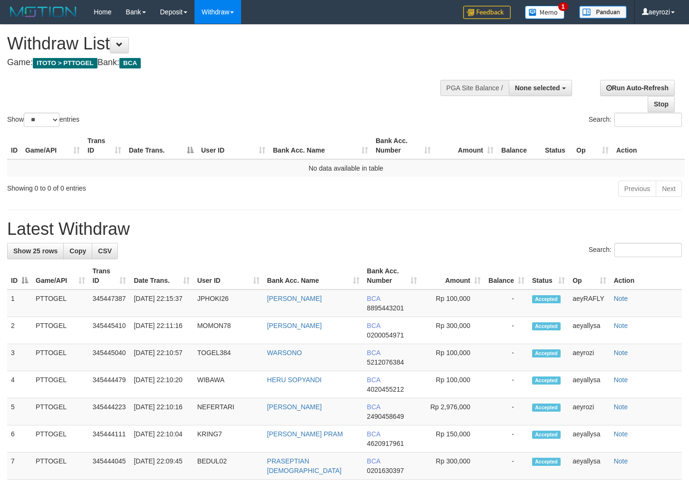
select select
select select "**"
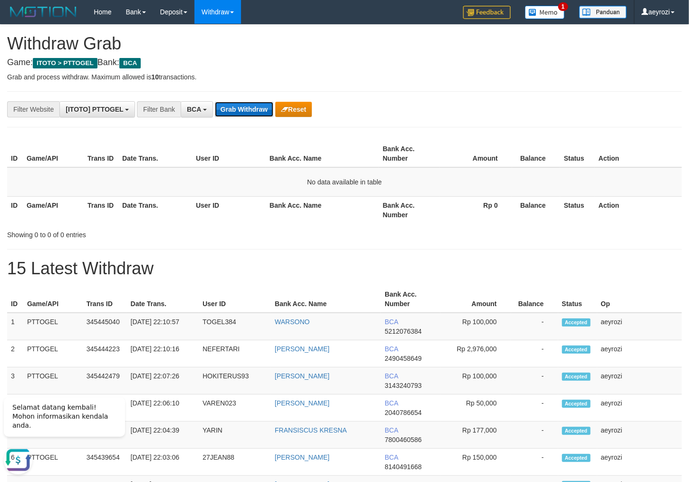
click at [245, 103] on button "Grab Withdraw" at bounding box center [244, 109] width 58 height 15
click at [256, 107] on button "Grab Withdraw" at bounding box center [244, 109] width 58 height 15
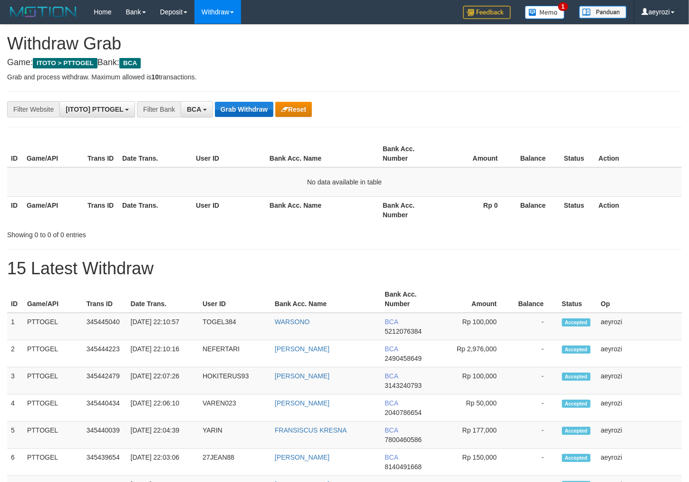
scroll to position [18, 0]
click at [228, 104] on button "Grab Withdraw" at bounding box center [244, 109] width 58 height 15
click at [235, 109] on button "Grab Withdraw" at bounding box center [244, 109] width 58 height 15
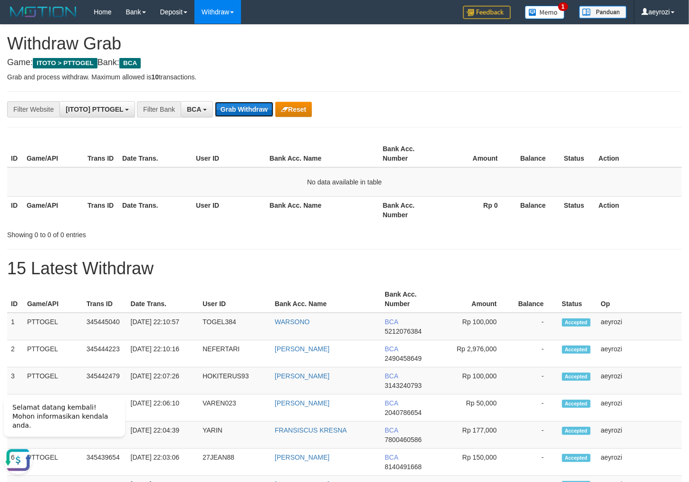
click at [251, 107] on button "Grab Withdraw" at bounding box center [244, 109] width 58 height 15
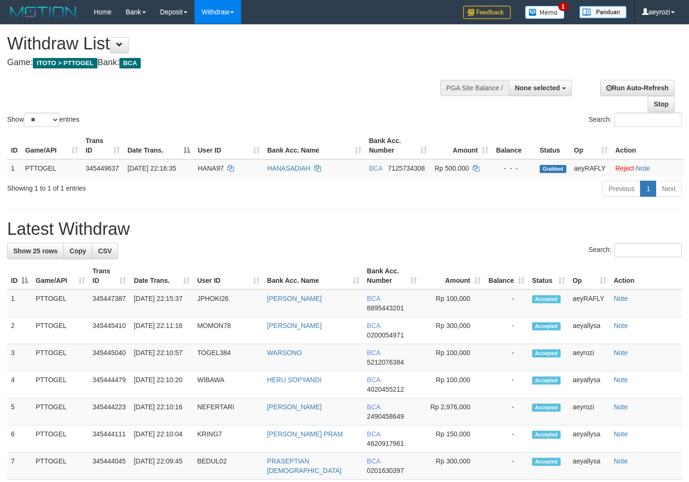
select select
select select "**"
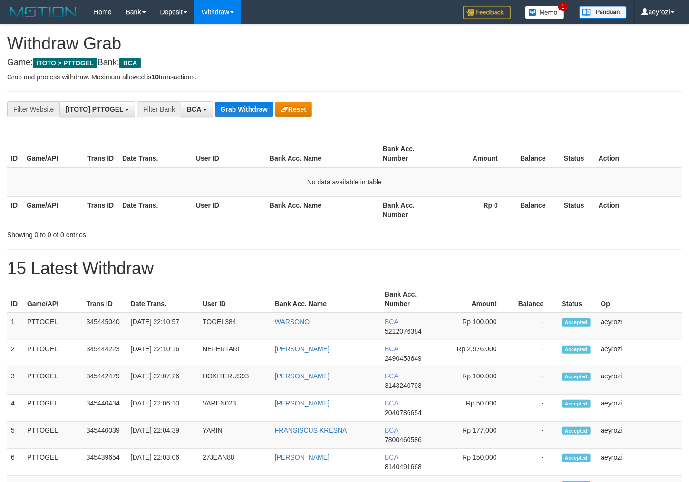
scroll to position [18, 0]
click at [247, 113] on button "Grab Withdraw" at bounding box center [244, 109] width 58 height 15
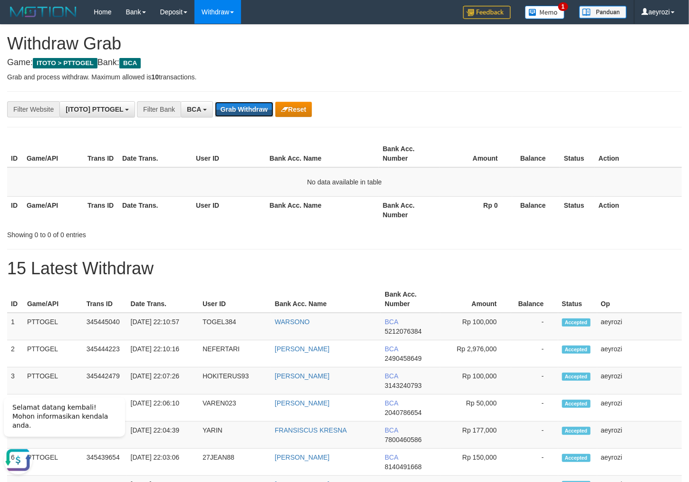
click at [247, 113] on button "Grab Withdraw" at bounding box center [244, 109] width 58 height 15
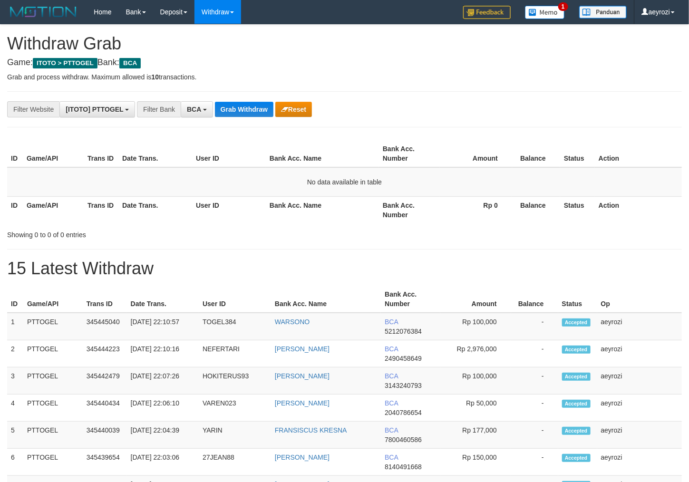
scroll to position [18, 0]
click at [247, 113] on button "Grab Withdraw" at bounding box center [244, 109] width 58 height 15
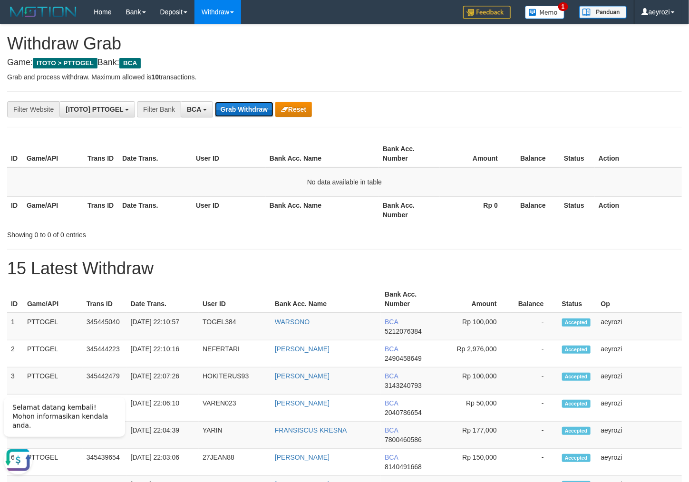
click at [244, 110] on button "Grab Withdraw" at bounding box center [244, 109] width 58 height 15
click at [255, 113] on button "Grab Withdraw" at bounding box center [244, 109] width 58 height 15
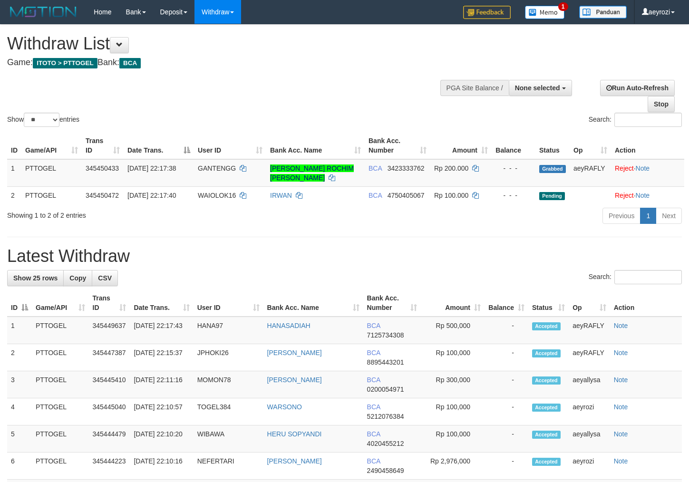
select select
select select "**"
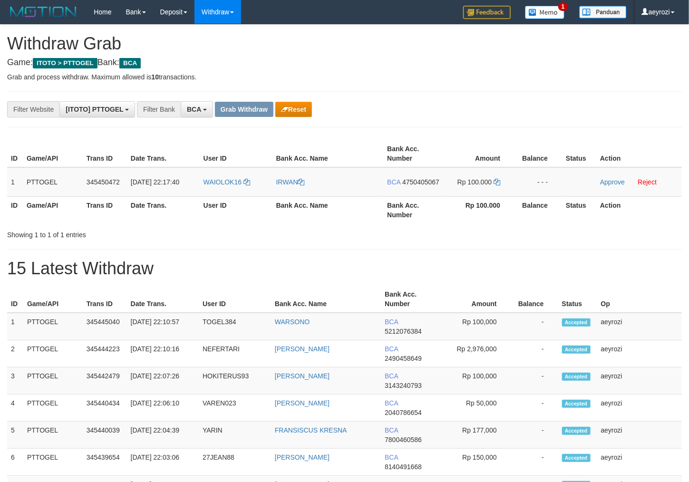
scroll to position [18, 0]
drag, startPoint x: 267, startPoint y: 184, endPoint x: 458, endPoint y: 190, distance: 191.2
click at [458, 191] on tr "1 PTTOGEL 345450472 [DATE] 22:17:40 WAIOLOK16 [GEOGRAPHIC_DATA] BCA 4750405067 …" at bounding box center [344, 181] width 675 height 29
drag, startPoint x: 401, startPoint y: 190, endPoint x: 335, endPoint y: 191, distance: 66.6
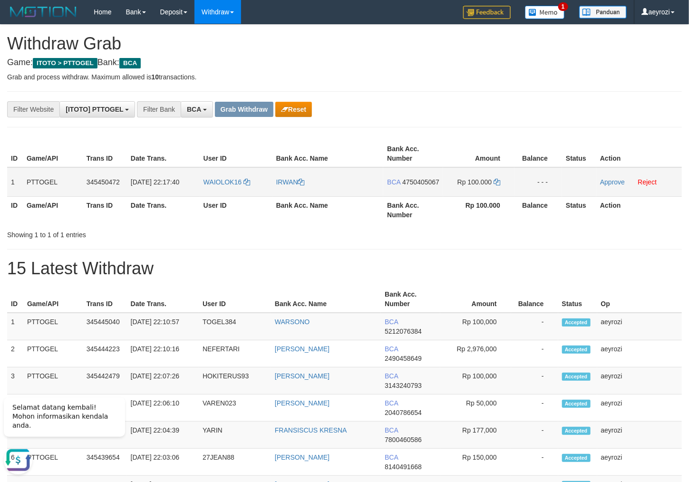
click at [402, 186] on span "4750405067" at bounding box center [420, 182] width 37 height 8
click at [500, 182] on icon at bounding box center [496, 182] width 7 height 7
click at [606, 179] on link "Approve" at bounding box center [612, 182] width 25 height 8
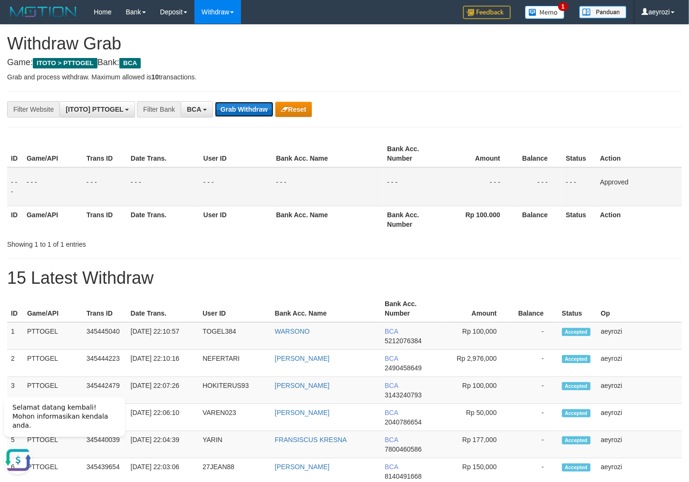
click at [242, 108] on button "Grab Withdraw" at bounding box center [244, 109] width 58 height 15
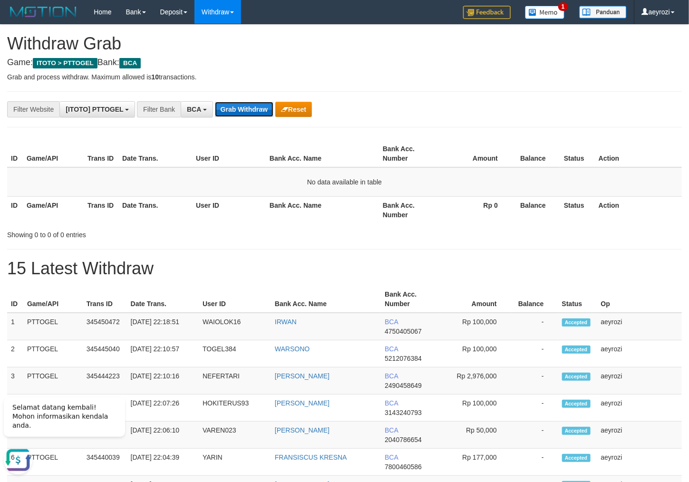
click at [221, 115] on button "Grab Withdraw" at bounding box center [244, 109] width 58 height 15
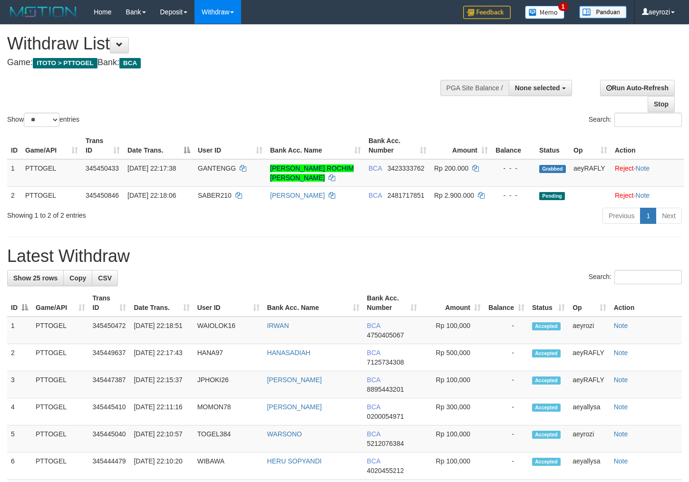
select select
select select "**"
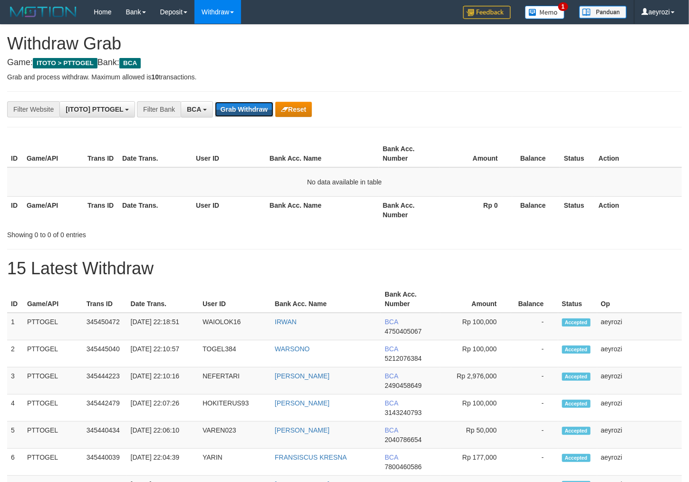
scroll to position [18, 0]
click at [221, 115] on button "Grab Withdraw" at bounding box center [244, 109] width 58 height 15
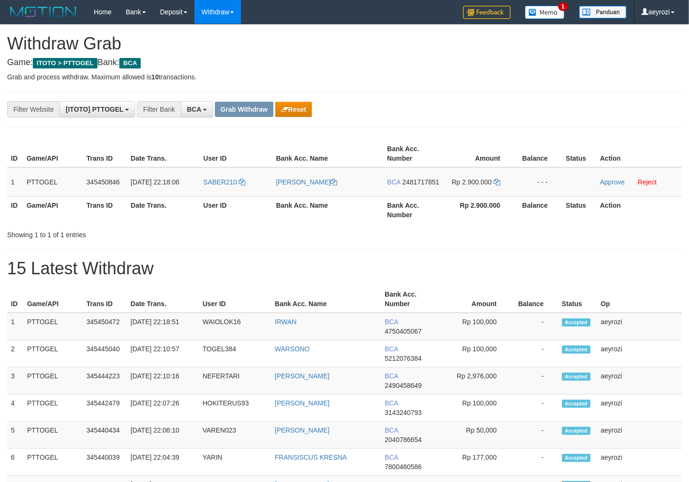
scroll to position [18, 0]
drag, startPoint x: 255, startPoint y: 173, endPoint x: 482, endPoint y: 179, distance: 227.3
click at [482, 179] on tr "1 PTTOGEL 345450846 [DATE] 22:18:06 SABER210 [PERSON_NAME] BCA 2481717851 Rp 2.…" at bounding box center [344, 181] width 675 height 29
click at [402, 186] on span "2481717851" at bounding box center [420, 182] width 37 height 8
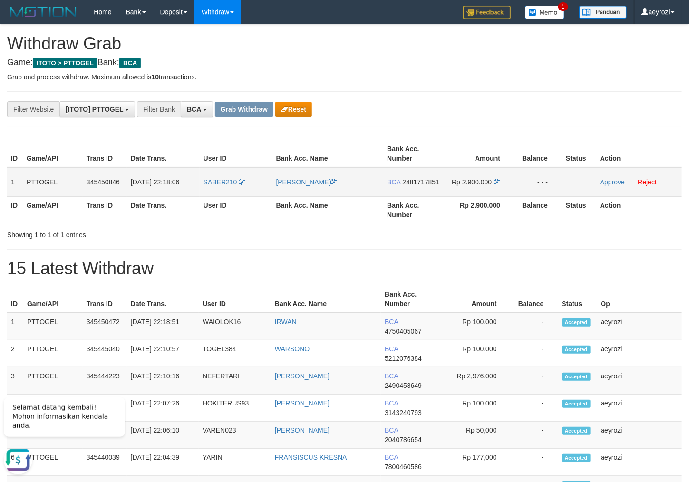
click at [500, 178] on td "Rp 2.900.000" at bounding box center [478, 181] width 71 height 29
click at [500, 183] on icon at bounding box center [496, 182] width 7 height 7
click at [606, 178] on td "Approve Reject" at bounding box center [639, 181] width 86 height 29
click at [609, 179] on link "Approve" at bounding box center [612, 182] width 25 height 8
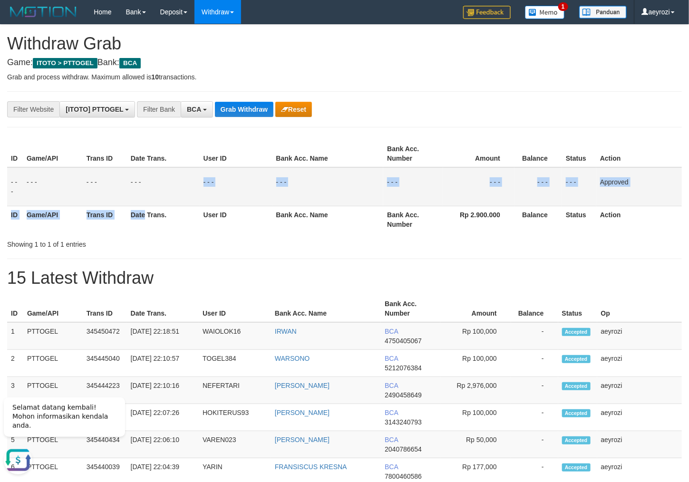
drag, startPoint x: 145, startPoint y: 206, endPoint x: 160, endPoint y: 189, distance: 21.9
click at [150, 200] on td "- - -" at bounding box center [163, 186] width 73 height 39
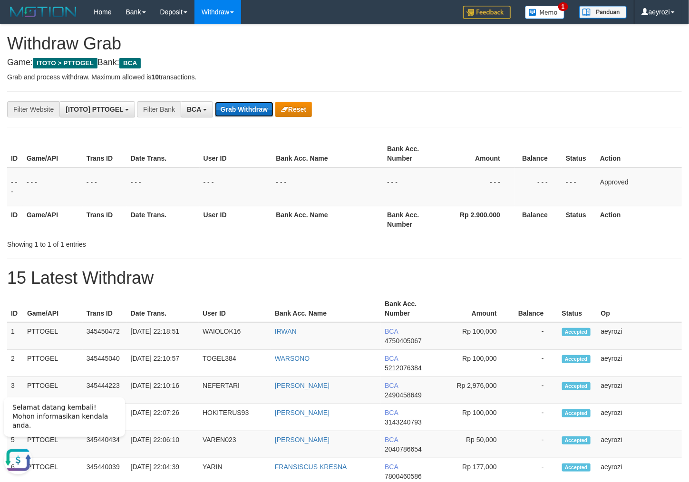
click at [235, 106] on button "Grab Withdraw" at bounding box center [244, 109] width 58 height 15
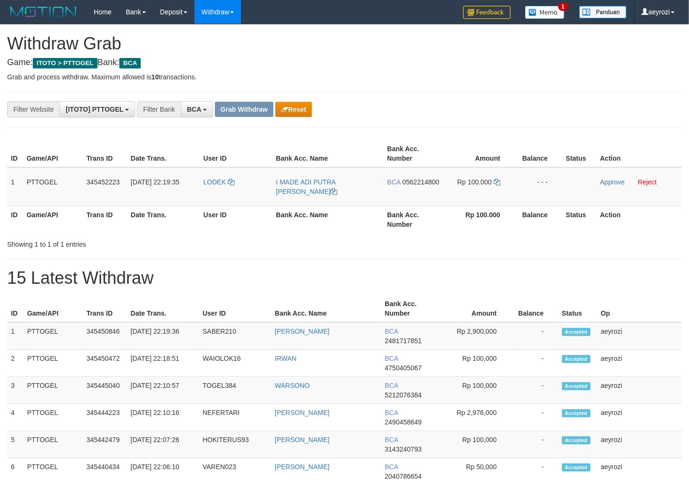
scroll to position [18, 0]
drag, startPoint x: 0, startPoint y: 0, endPoint x: 422, endPoint y: 194, distance: 464.6
click at [455, 190] on tr "1 PTTOGEL 345452223 [DATE] 22:19:35 [GEOGRAPHIC_DATA] I MADE ADI PUTRA [PERSON_…" at bounding box center [344, 186] width 675 height 39
click at [418, 186] on span "0562214800" at bounding box center [420, 182] width 37 height 8
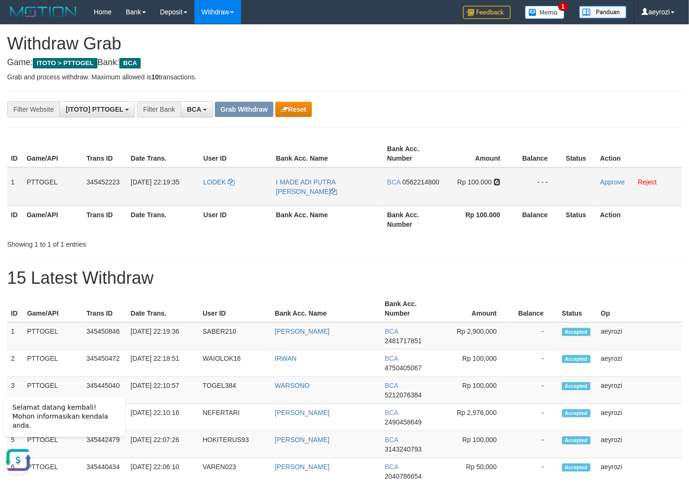
click at [494, 184] on icon at bounding box center [496, 182] width 7 height 7
click at [617, 183] on link "Approve" at bounding box center [612, 182] width 25 height 8
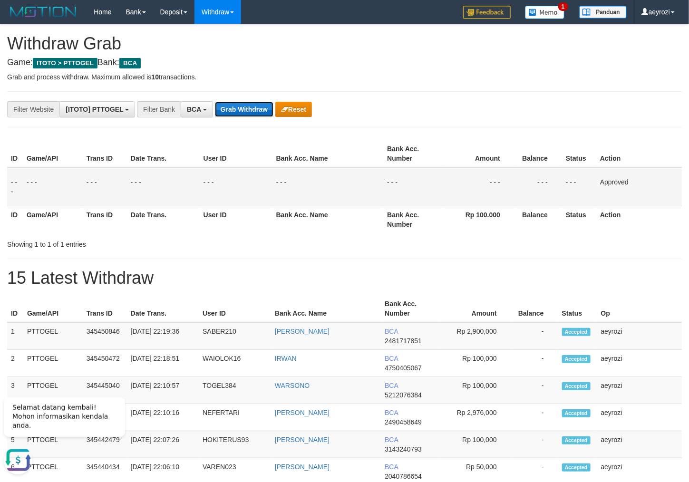
click at [232, 110] on button "Grab Withdraw" at bounding box center [244, 109] width 58 height 15
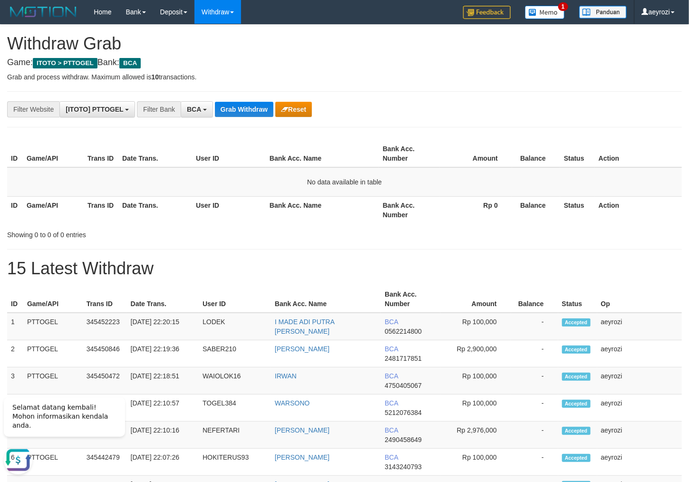
click at [168, 161] on th "Date Trans." at bounding box center [155, 153] width 74 height 27
click at [253, 109] on button "Grab Withdraw" at bounding box center [244, 109] width 58 height 15
click at [267, 110] on button "Grab Withdraw" at bounding box center [244, 109] width 58 height 15
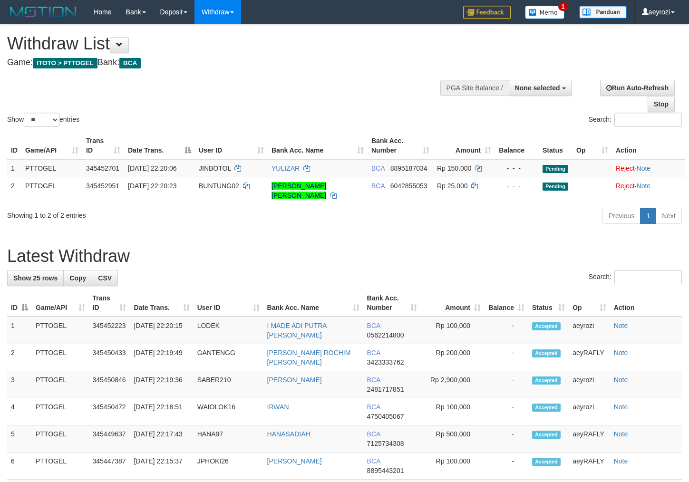
select select
select select "**"
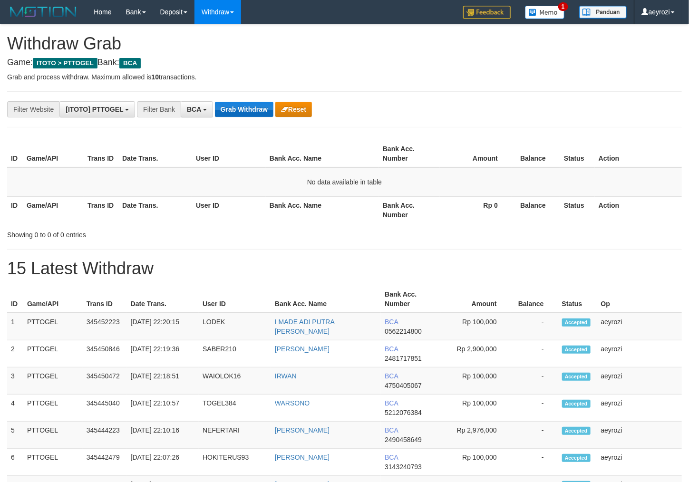
scroll to position [18, 0]
click at [244, 106] on button "Grab Withdraw" at bounding box center [244, 109] width 58 height 15
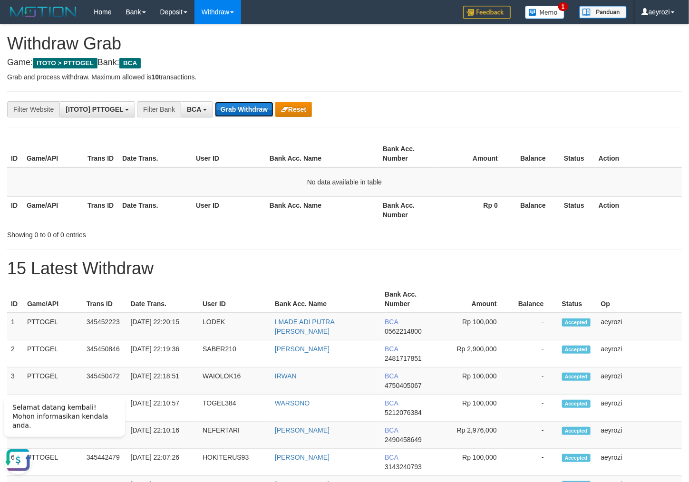
click at [253, 106] on button "Grab Withdraw" at bounding box center [244, 109] width 58 height 15
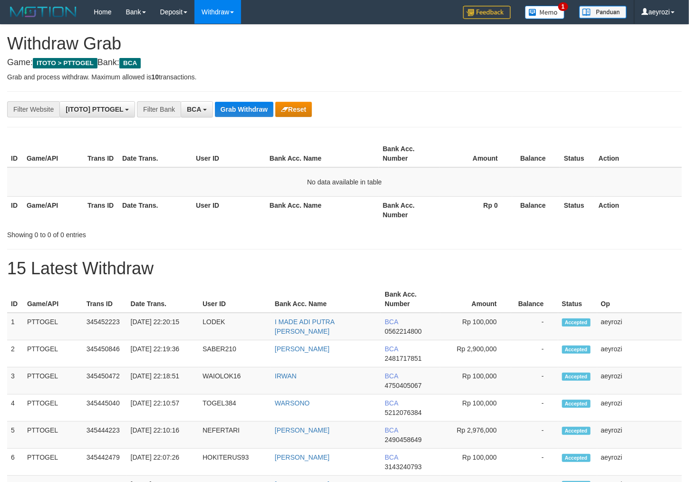
click at [253, 107] on button "Grab Withdraw" at bounding box center [244, 109] width 58 height 15
click at [253, 108] on button "Grab Withdraw" at bounding box center [244, 109] width 58 height 15
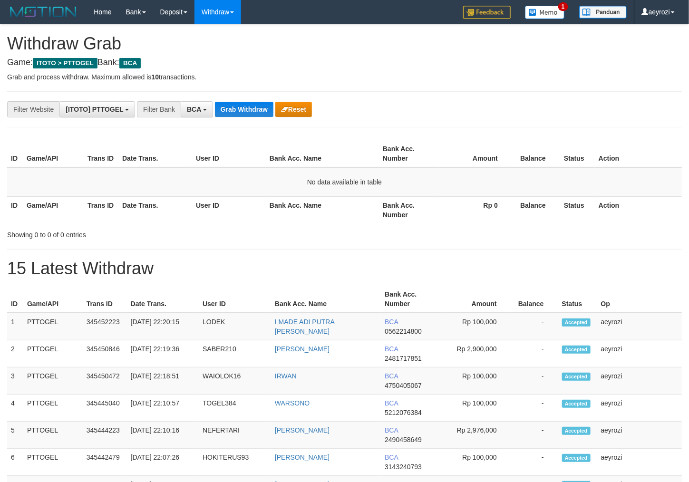
scroll to position [18, 0]
click at [253, 108] on button "Grab Withdraw" at bounding box center [244, 109] width 58 height 15
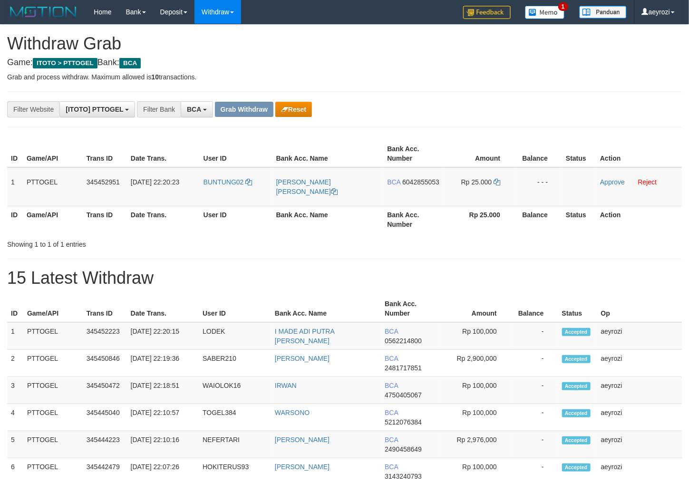
scroll to position [18, 0]
click at [298, 116] on button "Reset" at bounding box center [293, 109] width 37 height 15
drag, startPoint x: 271, startPoint y: 196, endPoint x: 456, endPoint y: 201, distance: 185.5
click at [456, 201] on tr "1 PTTOGEL 345452951 [DATE] 22:20:23 BUNTUNG02 [PERSON_NAME] [PERSON_NAME] BCA 6…" at bounding box center [344, 186] width 675 height 39
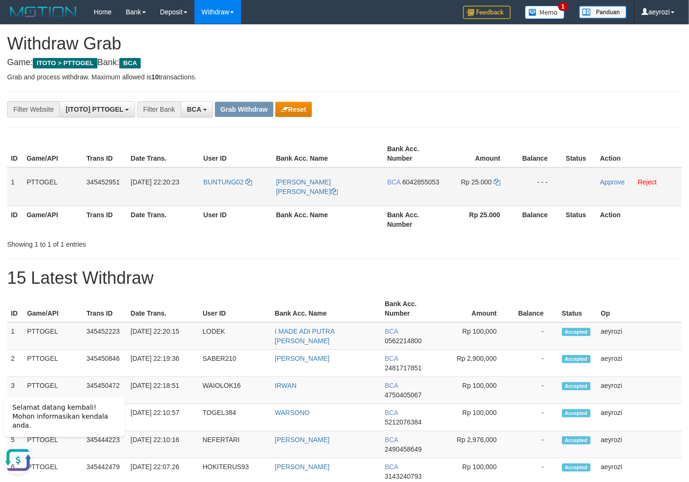
scroll to position [0, 0]
click at [411, 186] on span "6042855053" at bounding box center [420, 182] width 37 height 8
click at [416, 186] on span "6042855053" at bounding box center [420, 182] width 37 height 8
click at [497, 182] on icon at bounding box center [496, 182] width 7 height 7
click at [606, 183] on link "Approve" at bounding box center [612, 182] width 25 height 8
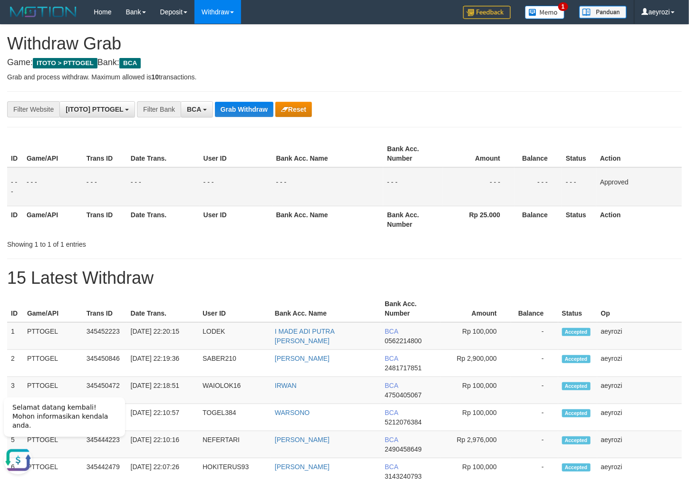
click at [233, 115] on button "Grab Withdraw" at bounding box center [244, 109] width 58 height 15
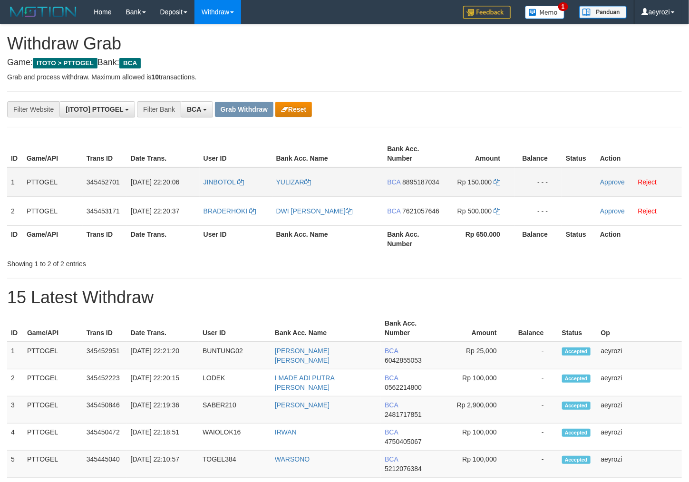
scroll to position [18, 0]
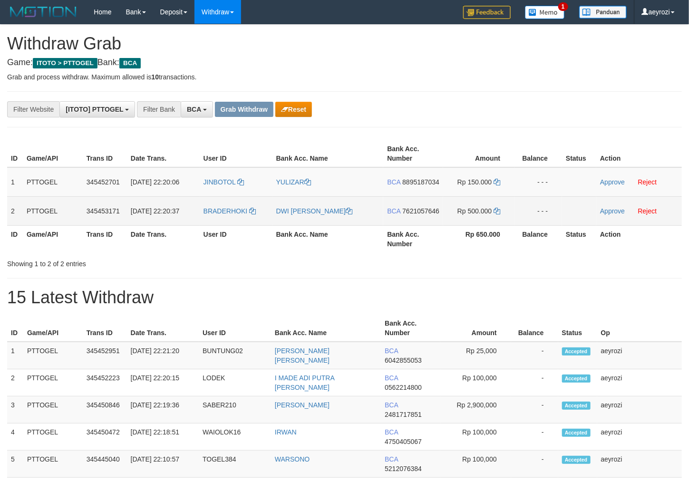
drag, startPoint x: 247, startPoint y: 190, endPoint x: 455, endPoint y: 222, distance: 211.1
click at [455, 222] on tbody "1 PTTOGEL 345452701 01/10/2025 22:20:06 JINBOTOL YULIZAR BCA 8895187034 Rp 150.…" at bounding box center [344, 196] width 675 height 58
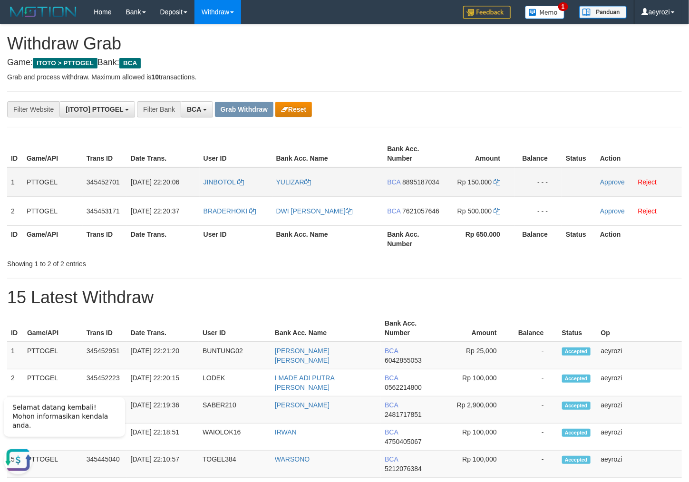
click at [402, 186] on span "8895187034" at bounding box center [420, 182] width 37 height 8
click at [497, 181] on icon at bounding box center [496, 182] width 7 height 7
click at [610, 180] on link "Approve" at bounding box center [612, 182] width 25 height 8
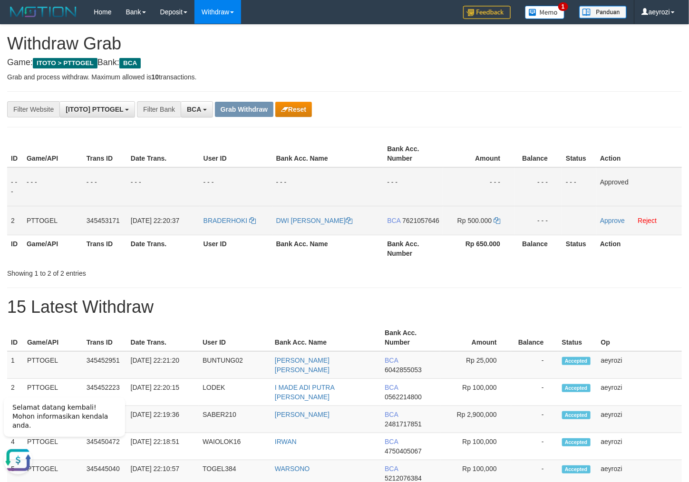
click at [403, 224] on span "7621057646" at bounding box center [420, 221] width 37 height 8
click at [402, 224] on span "7621057646" at bounding box center [420, 221] width 37 height 8
click at [495, 222] on icon at bounding box center [496, 220] width 7 height 7
click at [615, 221] on link "Approve" at bounding box center [612, 221] width 25 height 8
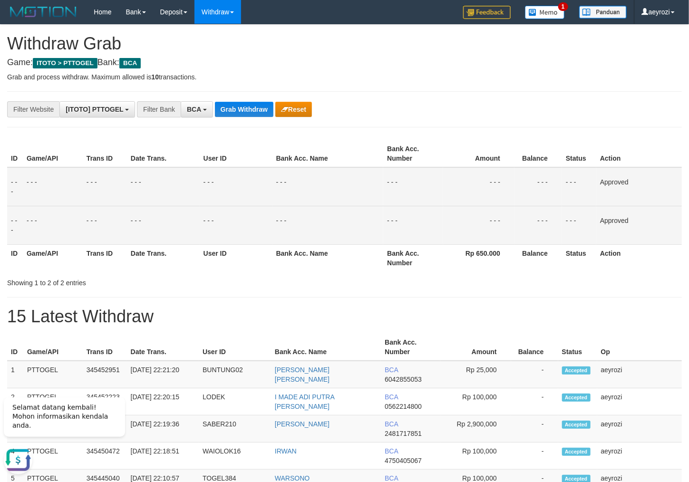
click at [135, 250] on th "Date Trans." at bounding box center [163, 257] width 73 height 27
click at [229, 108] on button "Grab Withdraw" at bounding box center [244, 109] width 58 height 15
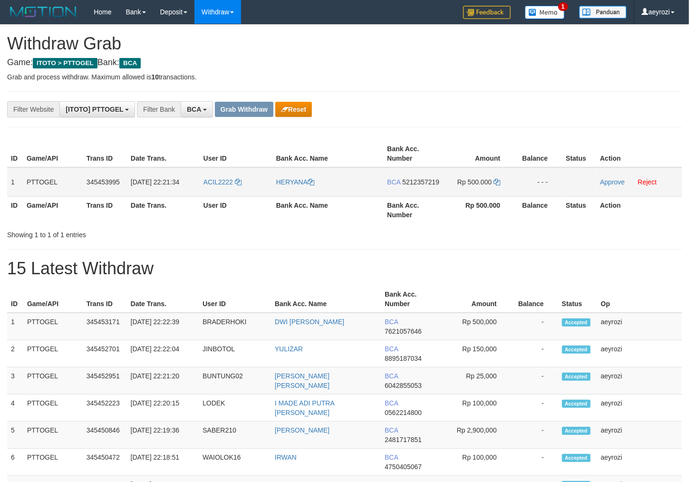
scroll to position [18, 0]
drag, startPoint x: 268, startPoint y: 190, endPoint x: 501, endPoint y: 184, distance: 232.6
click at [501, 184] on tr "1 PTTOGEL 345453995 01/10/2025 22:21:34 ACIL2222 HERYANA BCA 5212357219 Rp 500.…" at bounding box center [344, 181] width 675 height 29
click at [402, 186] on span "5212357219" at bounding box center [420, 182] width 37 height 8
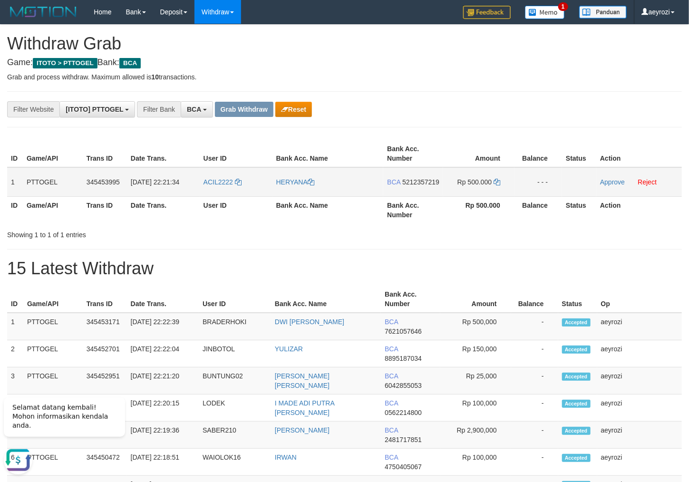
click at [402, 186] on span "5212357219" at bounding box center [420, 182] width 37 height 8
drag, startPoint x: 409, startPoint y: 190, endPoint x: 401, endPoint y: 190, distance: 8.6
click at [409, 186] on span "5212357219" at bounding box center [420, 182] width 37 height 8
click at [499, 184] on icon at bounding box center [496, 182] width 7 height 7
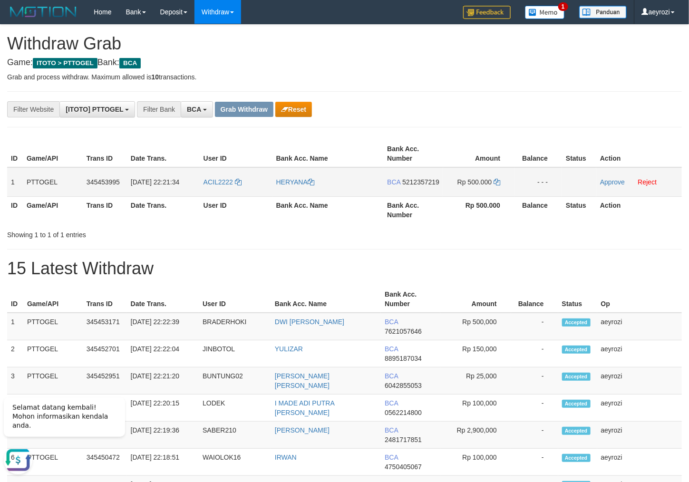
click at [413, 186] on span "5212357219" at bounding box center [420, 182] width 37 height 8
click at [402, 186] on span "5212357219" at bounding box center [420, 182] width 37 height 8
click at [496, 184] on icon at bounding box center [496, 182] width 7 height 7
click at [605, 181] on link "Approve" at bounding box center [612, 182] width 25 height 8
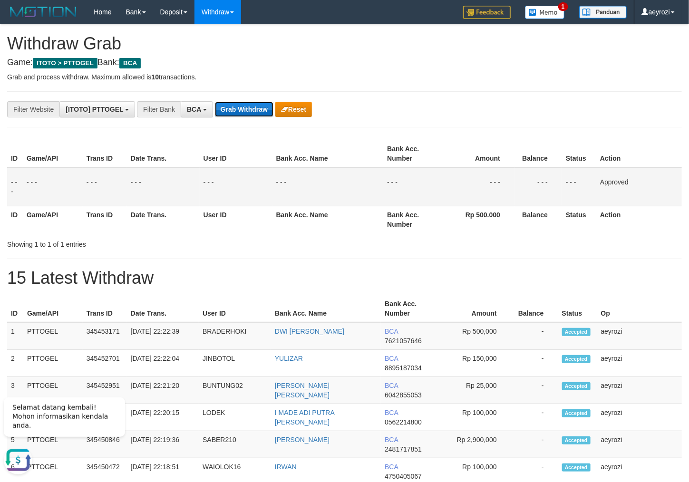
click at [259, 112] on button "Grab Withdraw" at bounding box center [244, 109] width 58 height 15
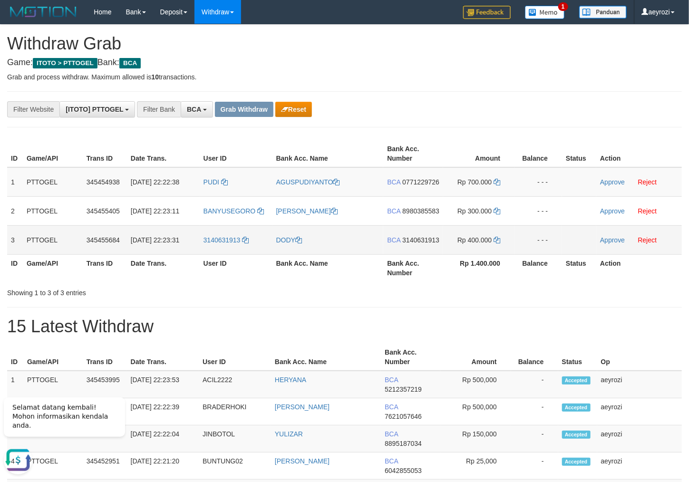
drag, startPoint x: 237, startPoint y: 197, endPoint x: 435, endPoint y: 260, distance: 207.5
click at [454, 255] on tbody "1 PTTOGEL 345454938 [DATE] 22:22:38 [GEOGRAPHIC_DATA] AGUSPUDIYANTO BCA 0771229…" at bounding box center [344, 210] width 675 height 87
click at [402, 186] on span "0771229726" at bounding box center [420, 182] width 37 height 8
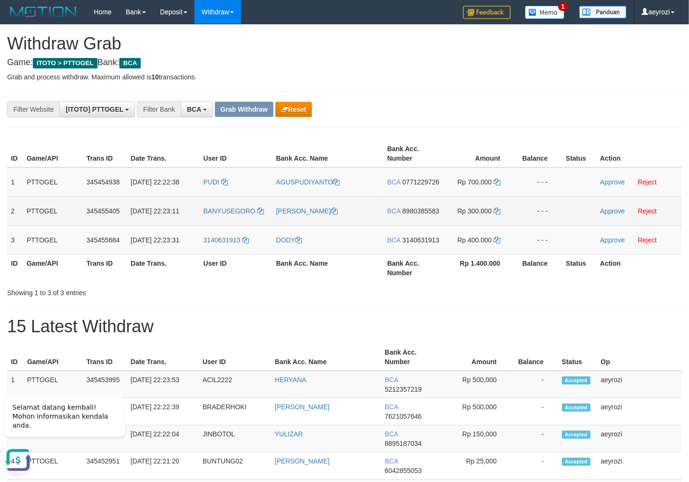
click at [404, 225] on td "BCA 8980385583" at bounding box center [413, 210] width 60 height 29
click at [402, 215] on span "8980385583" at bounding box center [420, 211] width 37 height 8
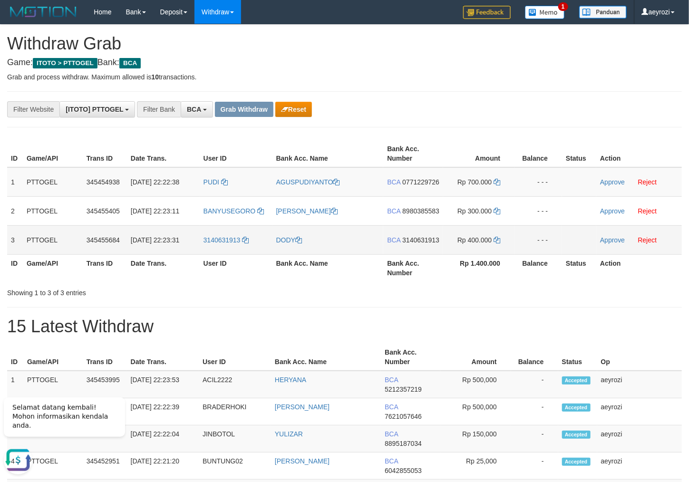
click at [414, 244] on span "3140631913" at bounding box center [420, 240] width 37 height 8
click at [406, 186] on span "0771229726" at bounding box center [420, 182] width 37 height 8
click at [500, 182] on td "Rp 700.000" at bounding box center [478, 181] width 71 height 29
click at [499, 182] on icon at bounding box center [496, 182] width 7 height 7
click at [613, 182] on link "Approve" at bounding box center [612, 182] width 25 height 8
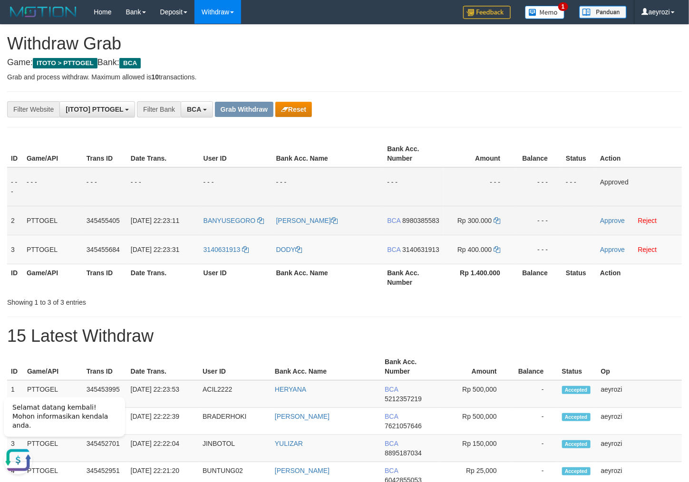
click at [409, 224] on span "8980385583" at bounding box center [420, 221] width 37 height 8
click at [499, 217] on td "Rp 300.000" at bounding box center [478, 220] width 71 height 29
click at [497, 222] on icon at bounding box center [496, 220] width 7 height 7
click at [613, 218] on link "Approve" at bounding box center [612, 221] width 25 height 8
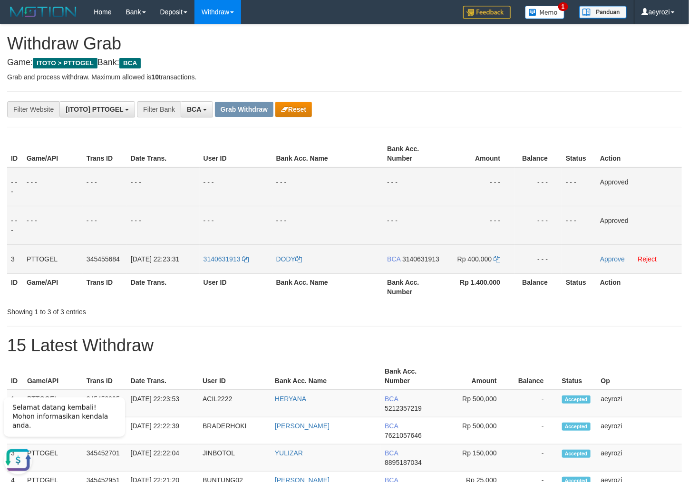
click at [414, 263] on span "3140631913" at bounding box center [420, 259] width 37 height 8
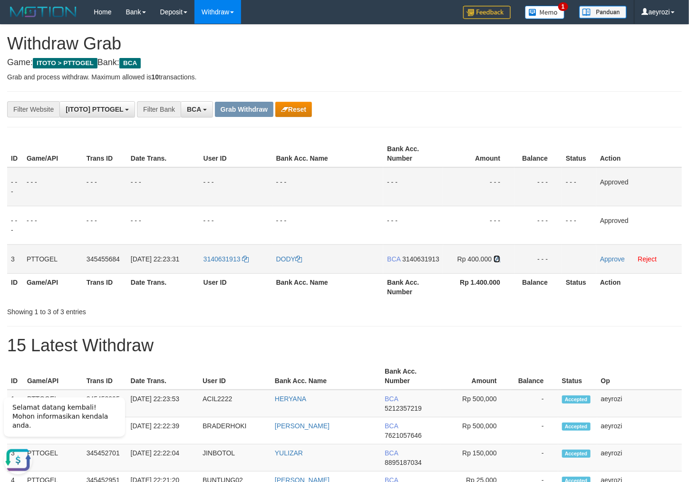
click at [499, 260] on icon at bounding box center [496, 259] width 7 height 7
click at [497, 261] on icon at bounding box center [496, 259] width 7 height 7
click at [607, 257] on link "Approve" at bounding box center [612, 259] width 25 height 8
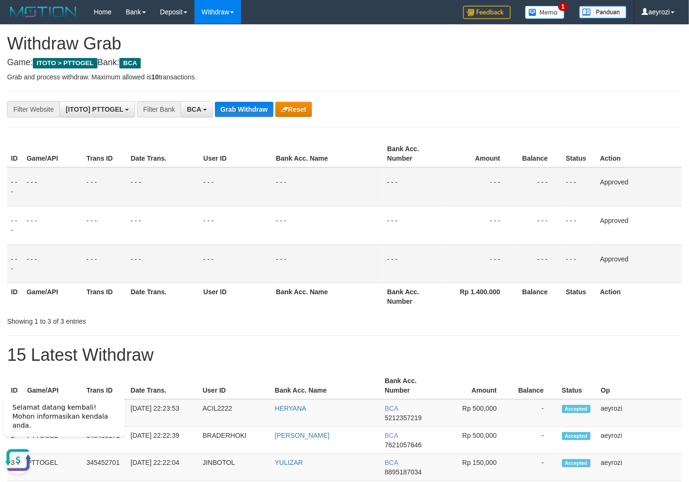
click at [171, 188] on td "- - -" at bounding box center [163, 186] width 73 height 39
click at [227, 113] on button "Grab Withdraw" at bounding box center [244, 109] width 58 height 15
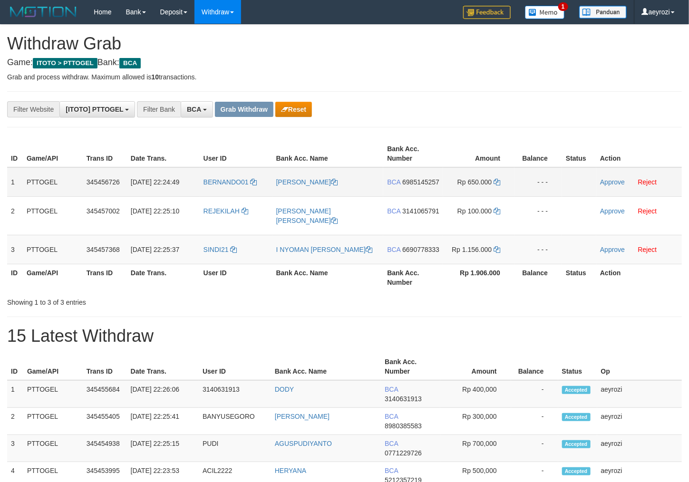
scroll to position [18, 0]
drag, startPoint x: 242, startPoint y: 203, endPoint x: 460, endPoint y: 253, distance: 224.3
click at [460, 253] on tbody "1 PTTOGEL 345456726 01/10/2025 22:24:49 BERNANDO01 BERNAD YUNIARD MOUATA BCA 69…" at bounding box center [344, 215] width 675 height 97
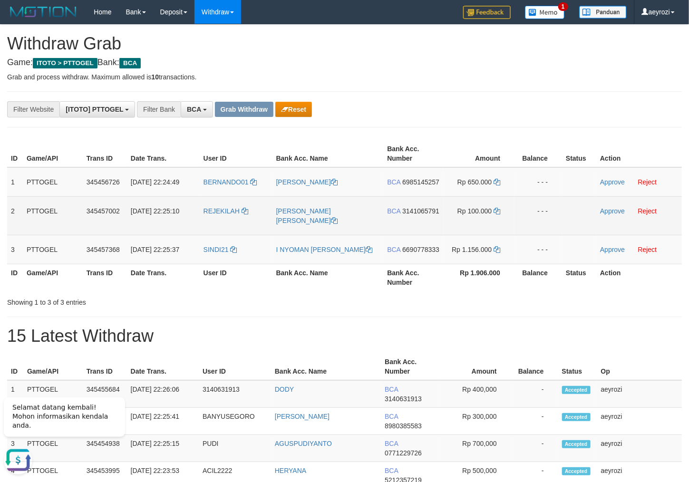
scroll to position [0, 0]
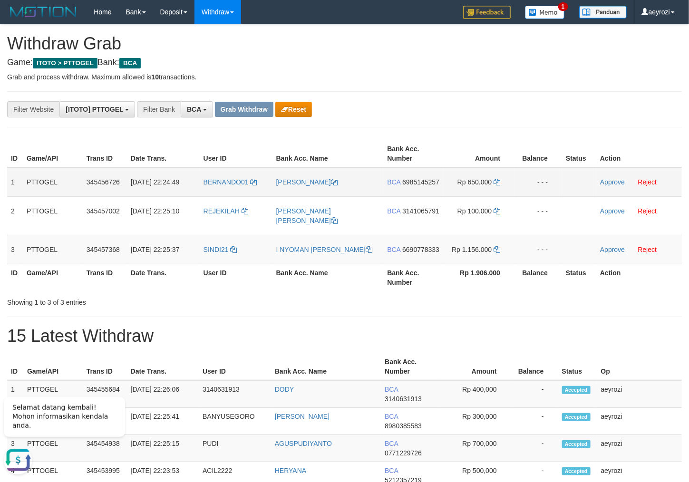
click at [415, 186] on span "6985145257" at bounding box center [420, 182] width 37 height 8
click at [414, 186] on td "BCA 6985145257" at bounding box center [413, 181] width 60 height 29
drag, startPoint x: 406, startPoint y: 195, endPoint x: 397, endPoint y: 190, distance: 10.4
click at [404, 195] on td "BCA 6985145257" at bounding box center [413, 181] width 60 height 29
click at [402, 186] on span "6985145257" at bounding box center [420, 182] width 37 height 8
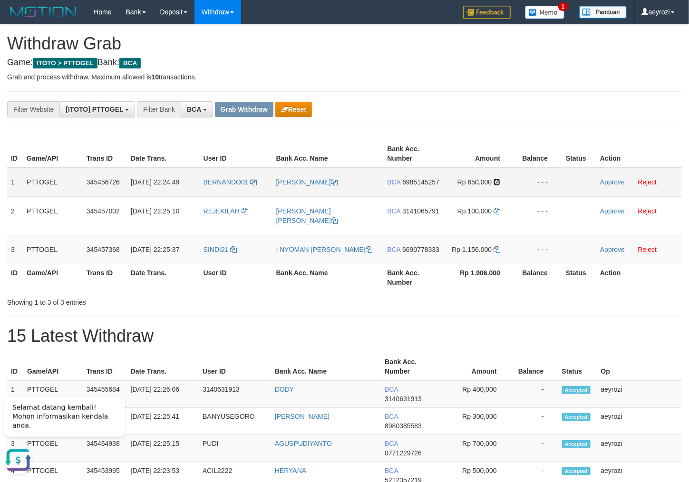
click at [497, 183] on icon at bounding box center [496, 182] width 7 height 7
click at [609, 183] on link "Approve" at bounding box center [612, 182] width 25 height 8
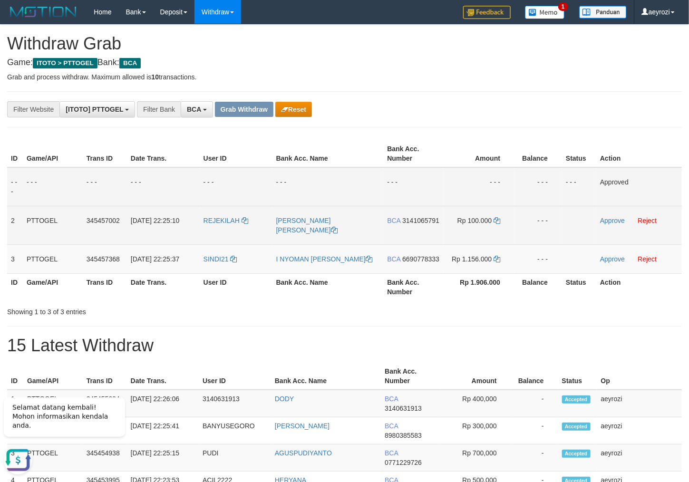
click at [414, 224] on span "3141065791" at bounding box center [420, 221] width 37 height 8
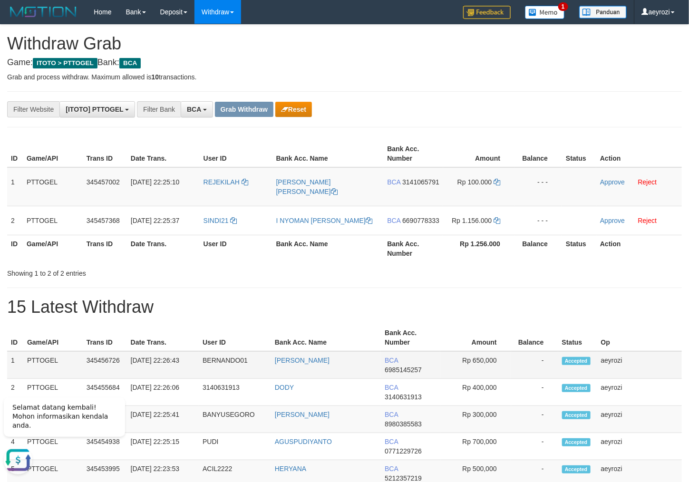
click at [405, 374] on span "6985145257" at bounding box center [403, 370] width 37 height 8
click at [196, 262] on th "Date Trans." at bounding box center [163, 248] width 73 height 27
click at [306, 112] on button "Reset" at bounding box center [293, 109] width 37 height 15
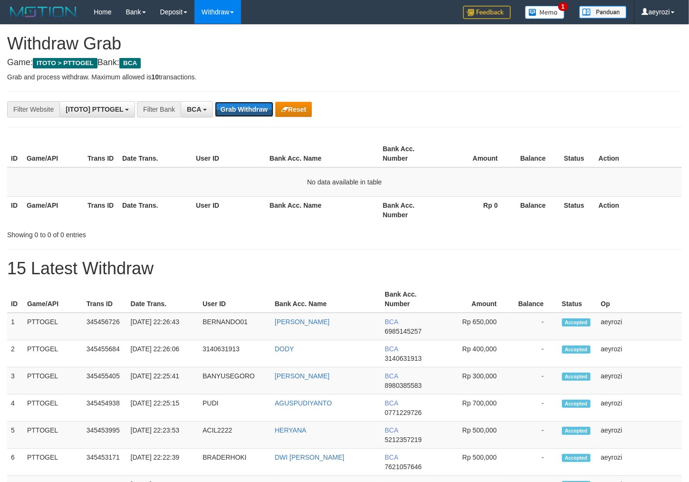
click at [230, 106] on button "Grab Withdraw" at bounding box center [244, 109] width 58 height 15
drag, startPoint x: 0, startPoint y: 0, endPoint x: 13, endPoint y: 161, distance: 161.2
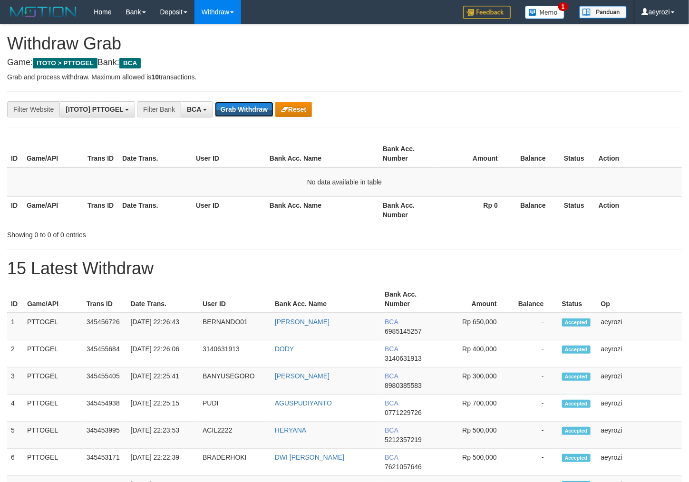
click at [222, 109] on button "Grab Withdraw" at bounding box center [244, 109] width 58 height 15
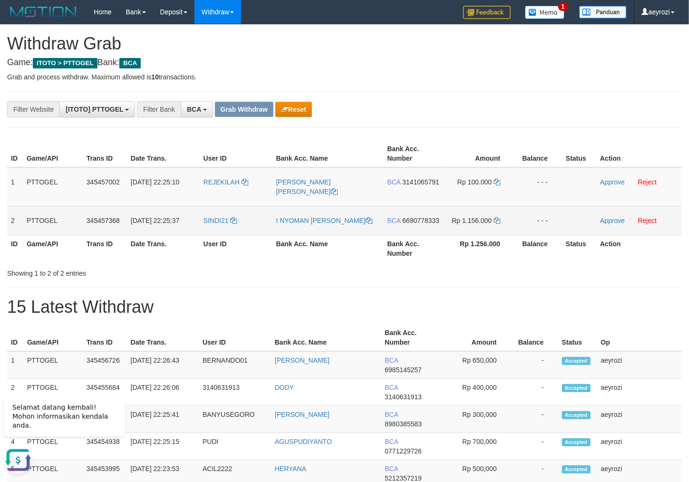
drag, startPoint x: 218, startPoint y: 192, endPoint x: 486, endPoint y: 229, distance: 270.7
click at [488, 231] on tbody "1 PTTOGEL 345457002 [DATE] 22:25:10 REJEKILAH [PERSON_NAME] [PERSON_NAME] BCA 3…" at bounding box center [344, 201] width 675 height 68
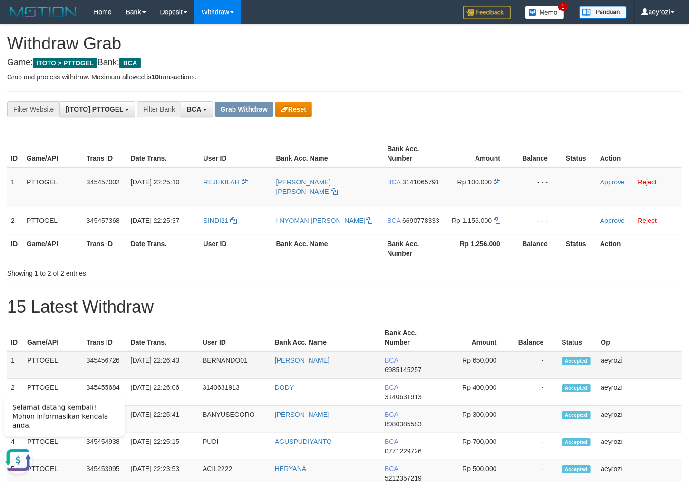
click at [414, 374] on span "6985145257" at bounding box center [403, 370] width 37 height 8
drag, startPoint x: 392, startPoint y: 194, endPoint x: 383, endPoint y: 191, distance: 9.6
click at [402, 186] on span "3141065791" at bounding box center [420, 182] width 37 height 8
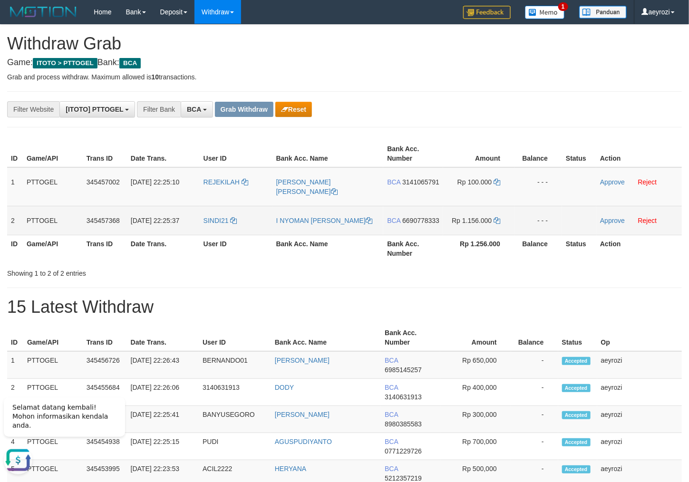
drag, startPoint x: 414, startPoint y: 233, endPoint x: 410, endPoint y: 224, distance: 10.2
click at [414, 224] on span "6690778333" at bounding box center [420, 221] width 37 height 8
click at [410, 224] on span "6690778333" at bounding box center [420, 221] width 37 height 8
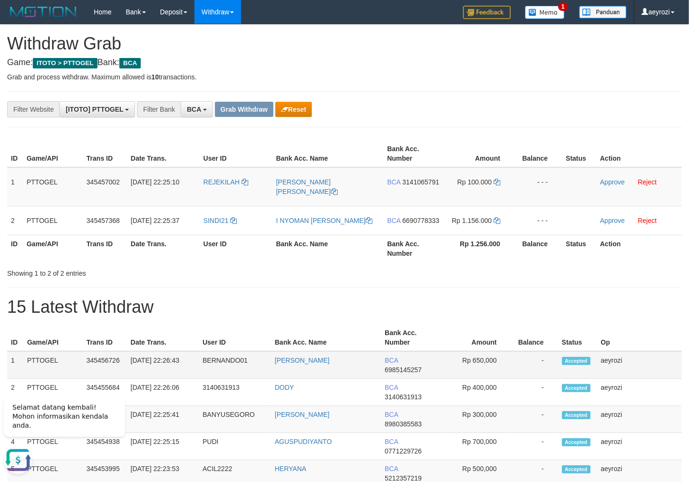
click at [401, 374] on td "BCA 6985145257" at bounding box center [410, 365] width 59 height 28
click at [401, 374] on span "6985145257" at bounding box center [403, 370] width 37 height 8
click at [366, 309] on h1 "15 Latest Withdraw" at bounding box center [344, 307] width 675 height 19
drag, startPoint x: 410, startPoint y: 191, endPoint x: 386, endPoint y: 191, distance: 24.7
click at [408, 186] on span "3141065791" at bounding box center [420, 182] width 37 height 8
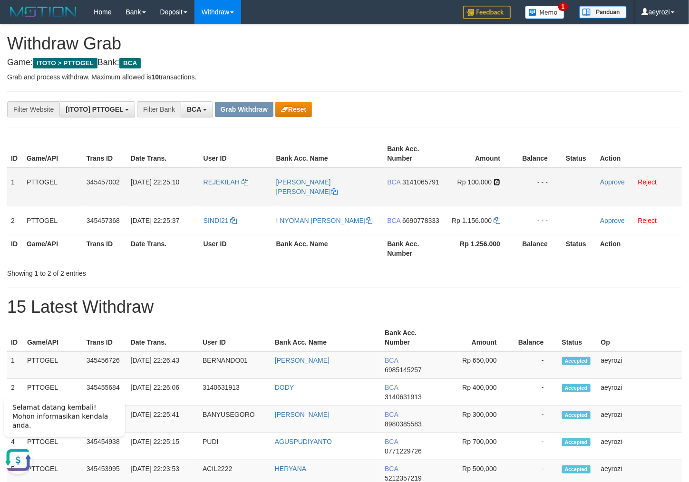
click at [496, 180] on icon at bounding box center [496, 182] width 7 height 7
drag, startPoint x: 496, startPoint y: 179, endPoint x: 331, endPoint y: 180, distance: 165.5
click at [494, 179] on td "Rp 100.000" at bounding box center [478, 186] width 71 height 39
click at [613, 182] on link "Approve" at bounding box center [612, 182] width 25 height 8
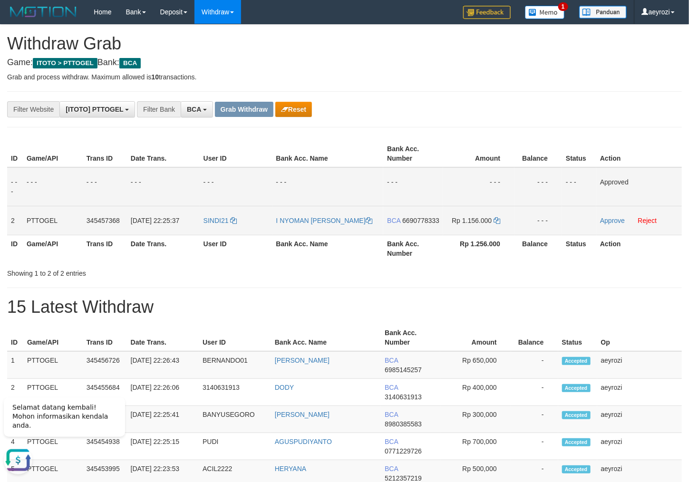
click at [412, 224] on span "6690778333" at bounding box center [420, 221] width 37 height 8
click at [496, 216] on td "Rp 1.156.000" at bounding box center [478, 220] width 71 height 29
click at [497, 228] on td "Rp 1.156.000" at bounding box center [478, 220] width 71 height 29
click at [496, 213] on td "Rp 1.156.000" at bounding box center [478, 220] width 71 height 29
click at [496, 218] on icon at bounding box center [496, 220] width 7 height 7
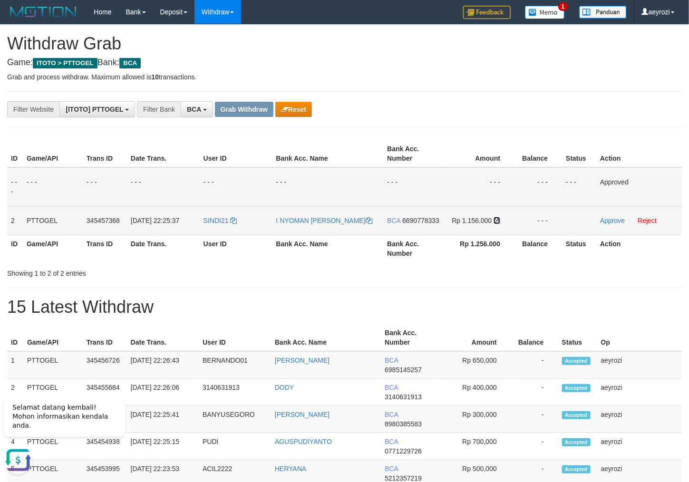
click at [496, 219] on icon at bounding box center [496, 220] width 7 height 7
drag, startPoint x: 496, startPoint y: 220, endPoint x: 487, endPoint y: 221, distance: 9.1
click at [487, 221] on td "Rp 1.156.000" at bounding box center [478, 220] width 71 height 29
click at [600, 222] on link "Approve" at bounding box center [612, 221] width 25 height 8
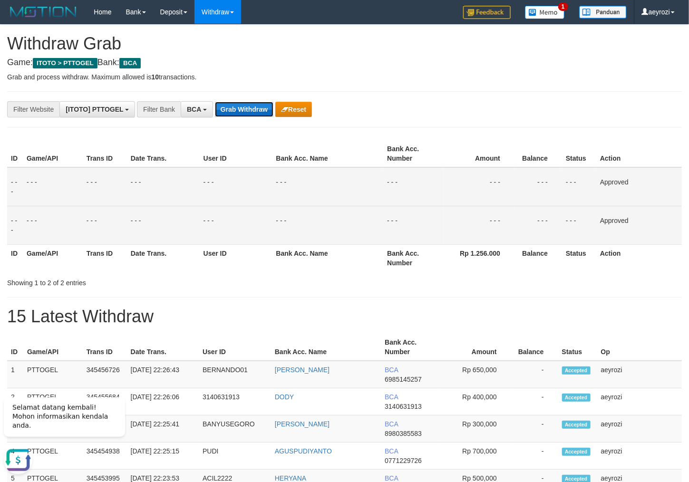
click at [235, 110] on button "Grab Withdraw" at bounding box center [244, 109] width 58 height 15
click at [235, 111] on button "Grab Withdraw" at bounding box center [244, 109] width 58 height 15
